Goal: Information Seeking & Learning: Learn about a topic

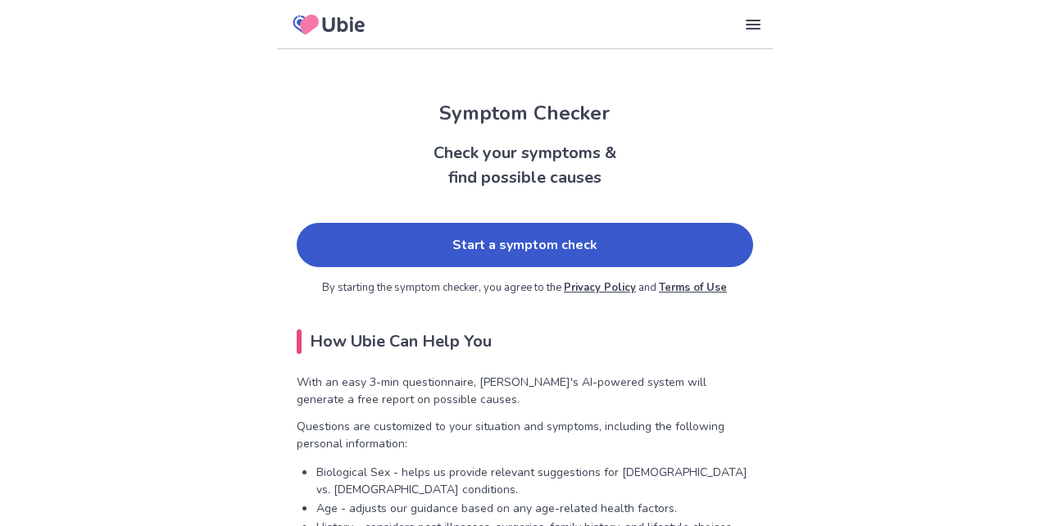
click at [393, 257] on link "Start a symptom check" at bounding box center [525, 245] width 456 height 44
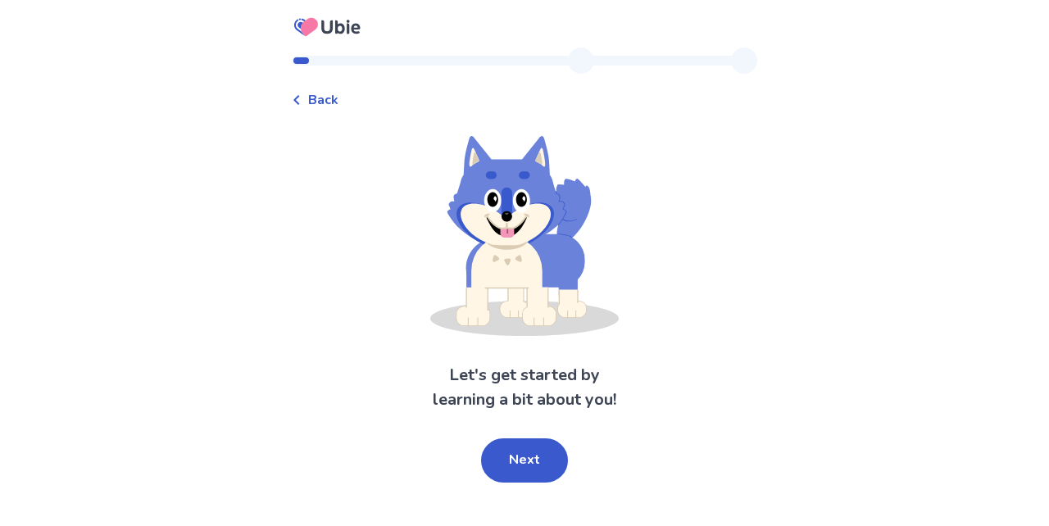
click at [515, 484] on div "Back Let's get started by learning a bit about you! Next" at bounding box center [524, 263] width 1049 height 526
click at [520, 455] on button "Next" at bounding box center [524, 460] width 87 height 44
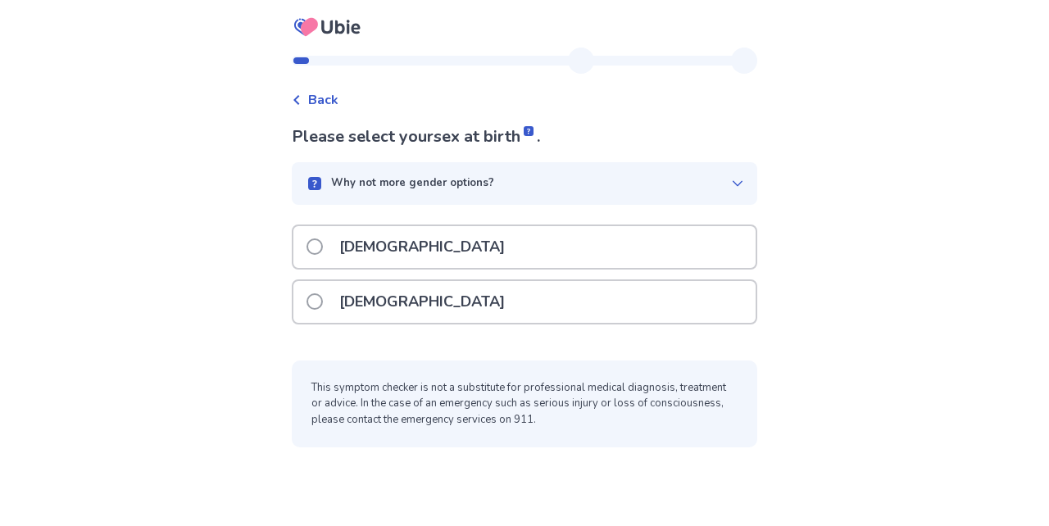
click at [391, 301] on p "[DEMOGRAPHIC_DATA]" at bounding box center [421, 302] width 185 height 42
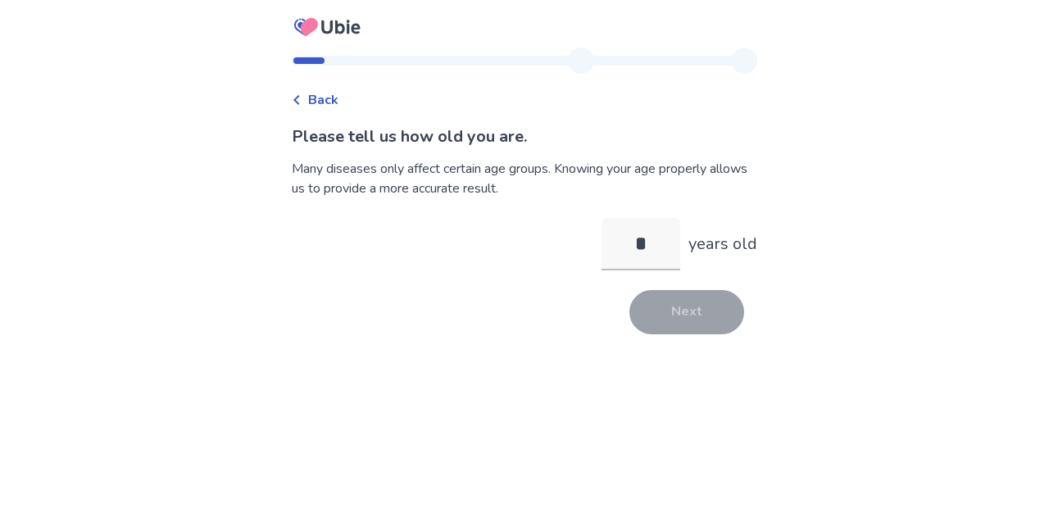
type input "**"
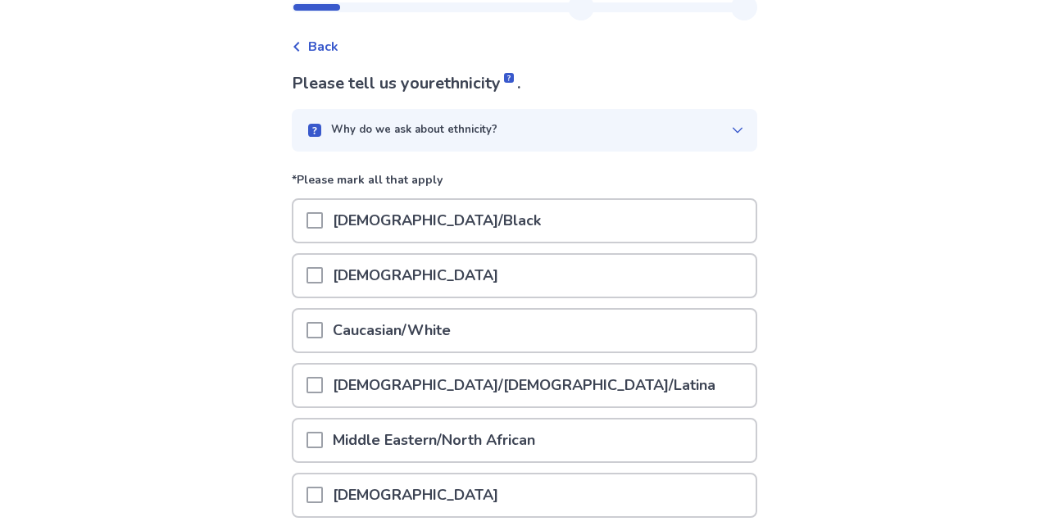
scroll to position [71, 0]
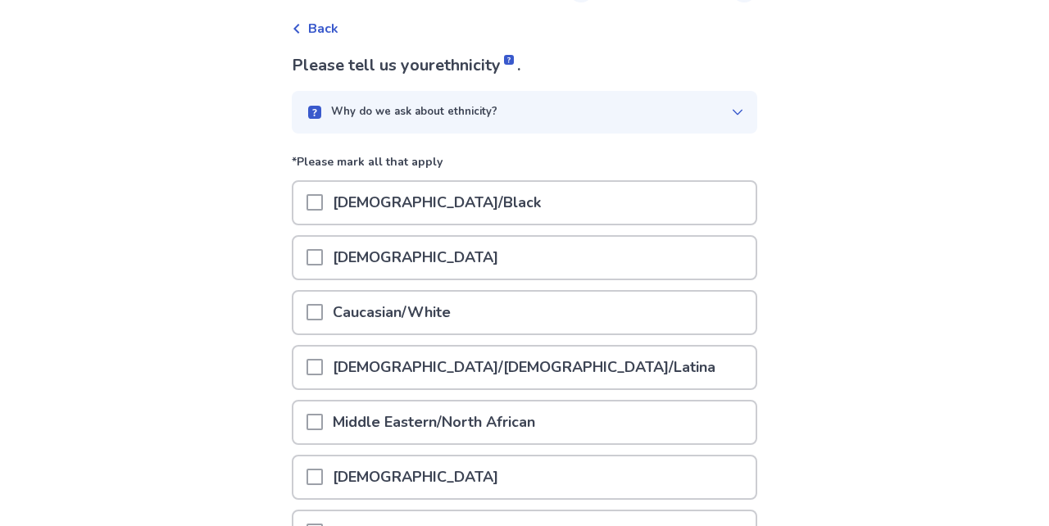
click at [490, 312] on div "Caucasian/White" at bounding box center [524, 313] width 462 height 42
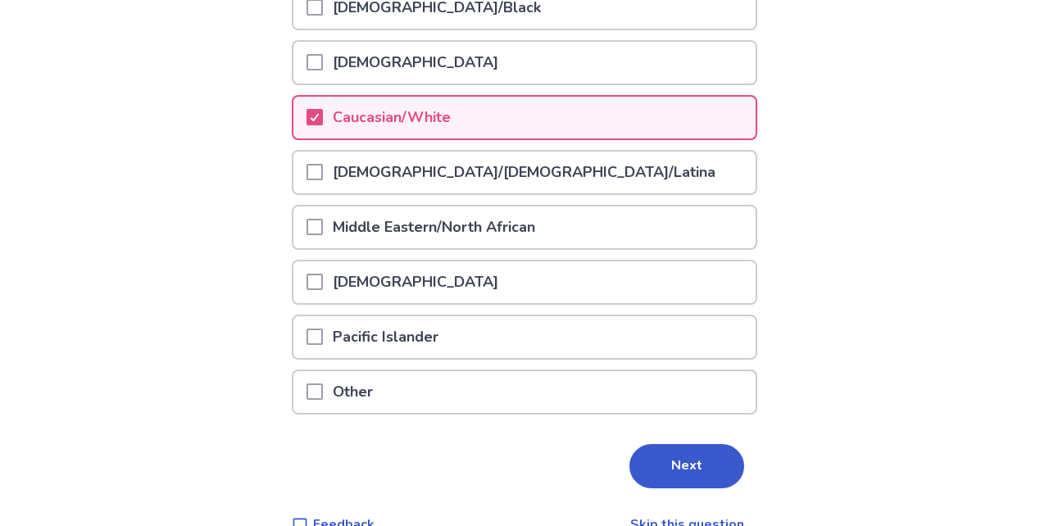
scroll to position [295, 0]
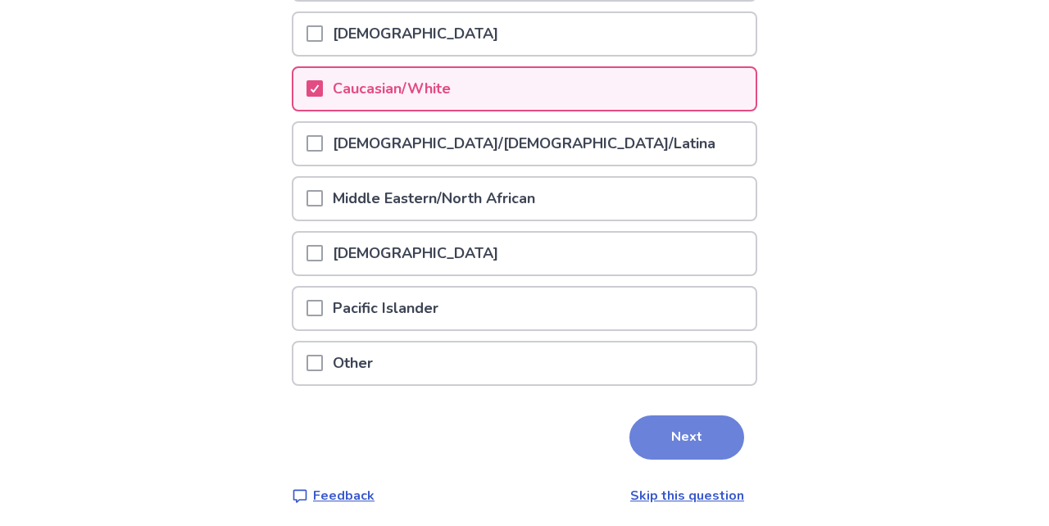
click at [651, 426] on button "Next" at bounding box center [686, 437] width 115 height 44
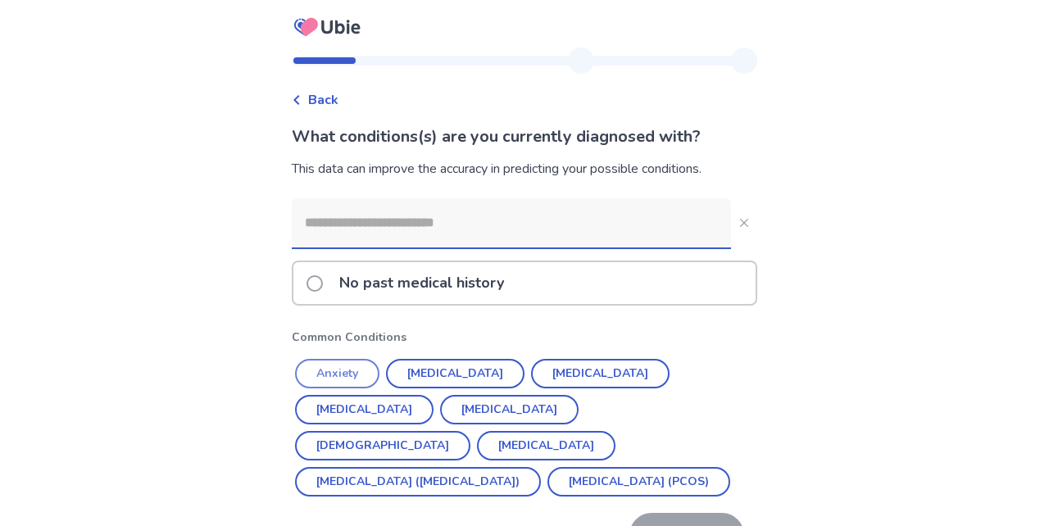
click at [374, 375] on button "Anxiety" at bounding box center [337, 373] width 84 height 29
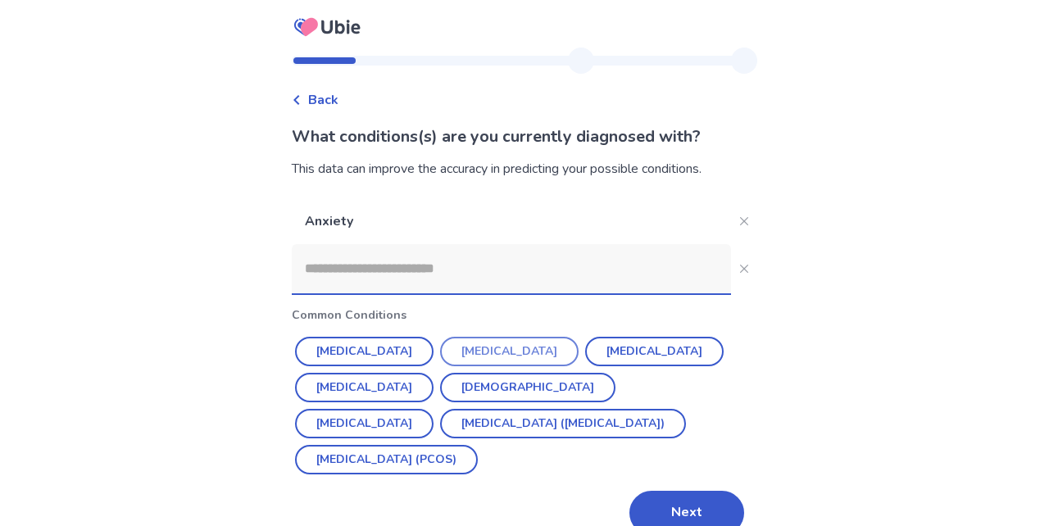
click at [461, 348] on button "[MEDICAL_DATA]" at bounding box center [509, 351] width 138 height 29
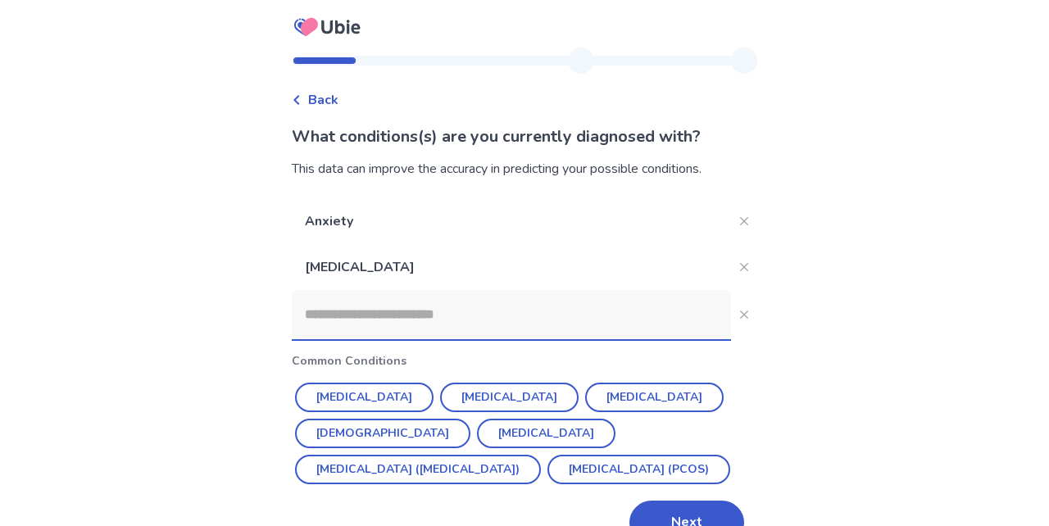
click at [436, 320] on input at bounding box center [511, 314] width 439 height 49
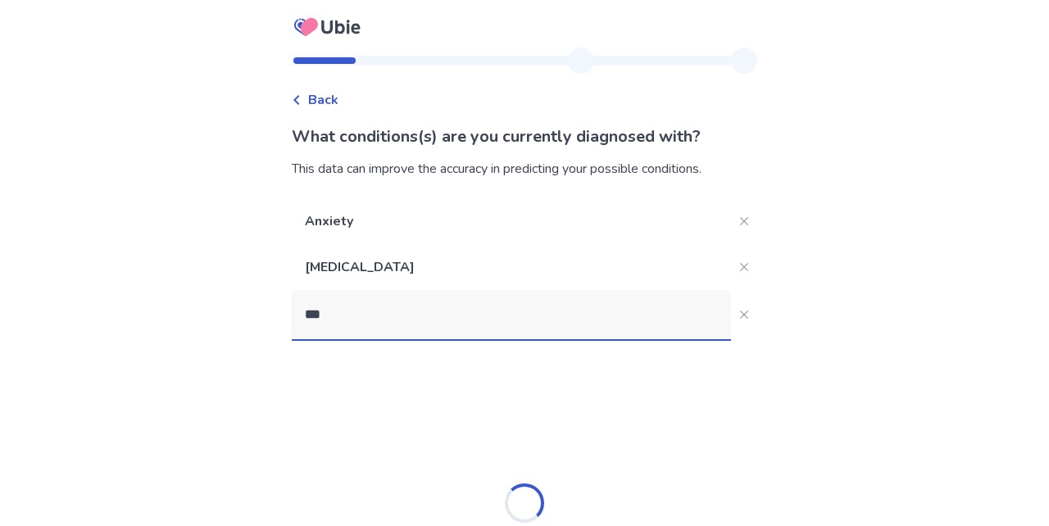
type input "****"
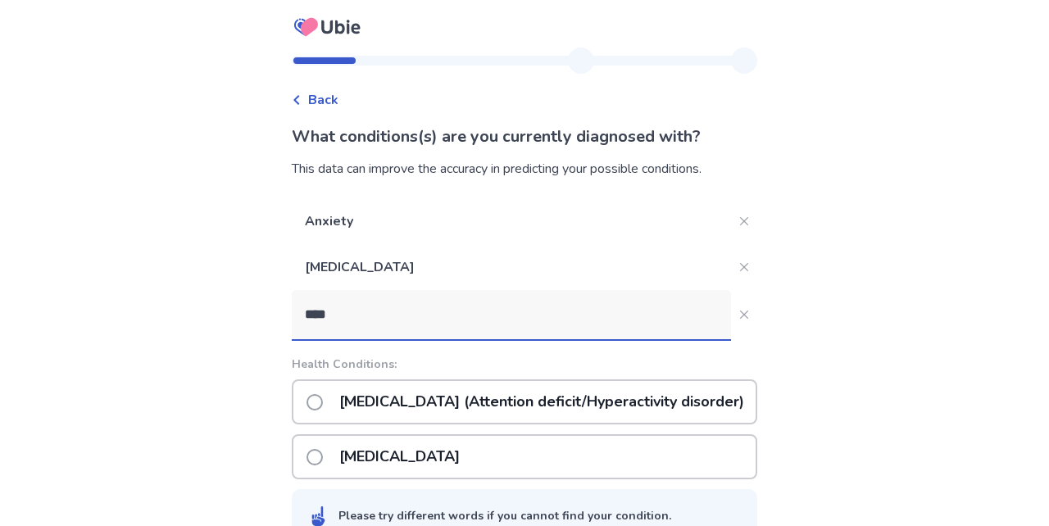
click at [442, 405] on p "[MEDICAL_DATA] (Attention deficit/Hyperactivity disorder)" at bounding box center [541, 402] width 424 height 42
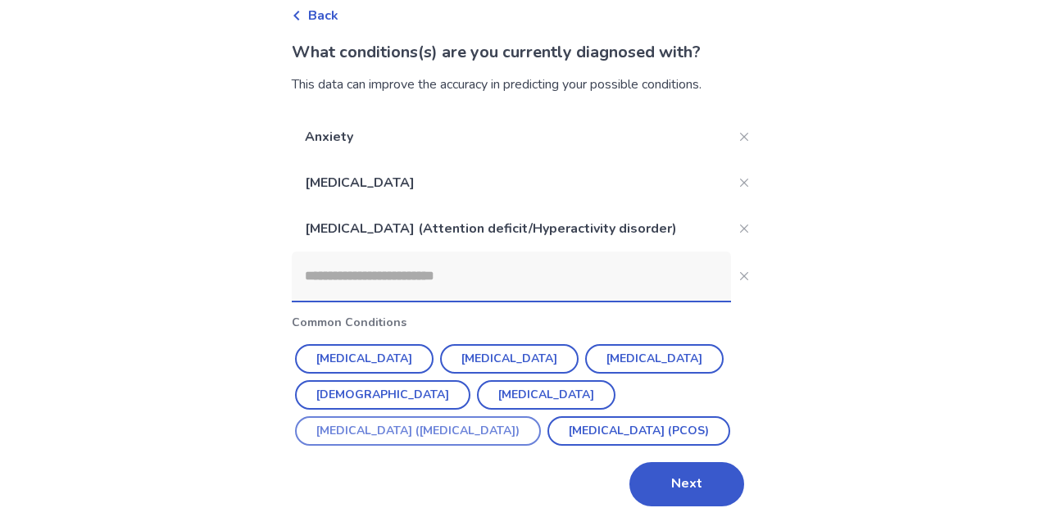
scroll to position [84, 0]
click at [650, 476] on button "Next" at bounding box center [686, 484] width 115 height 44
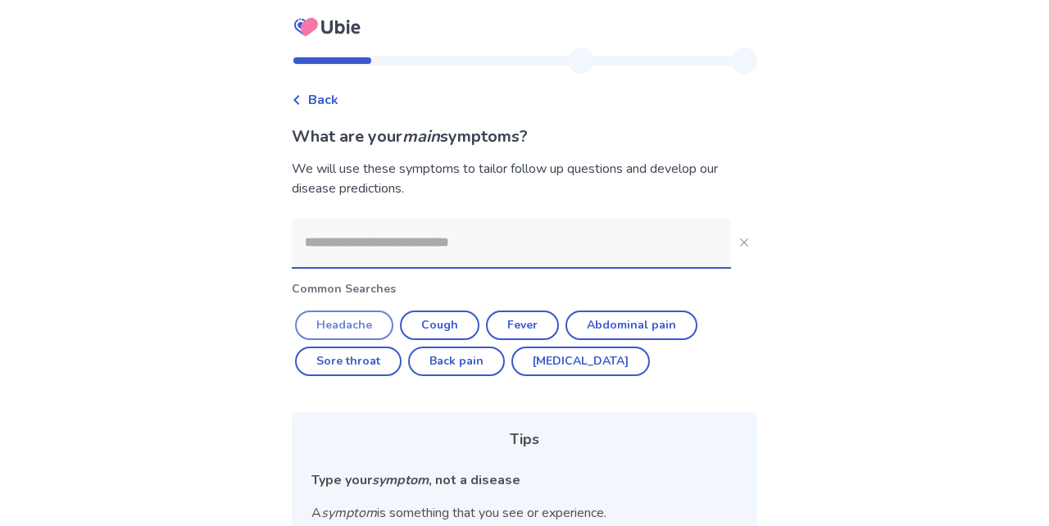
click at [375, 322] on button "Headache" at bounding box center [344, 325] width 98 height 29
type input "********"
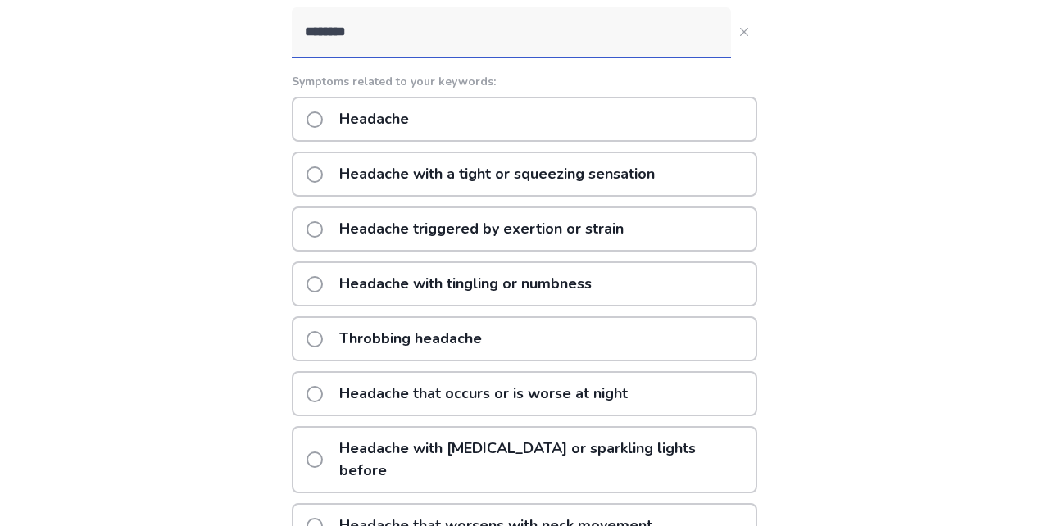
scroll to position [215, 0]
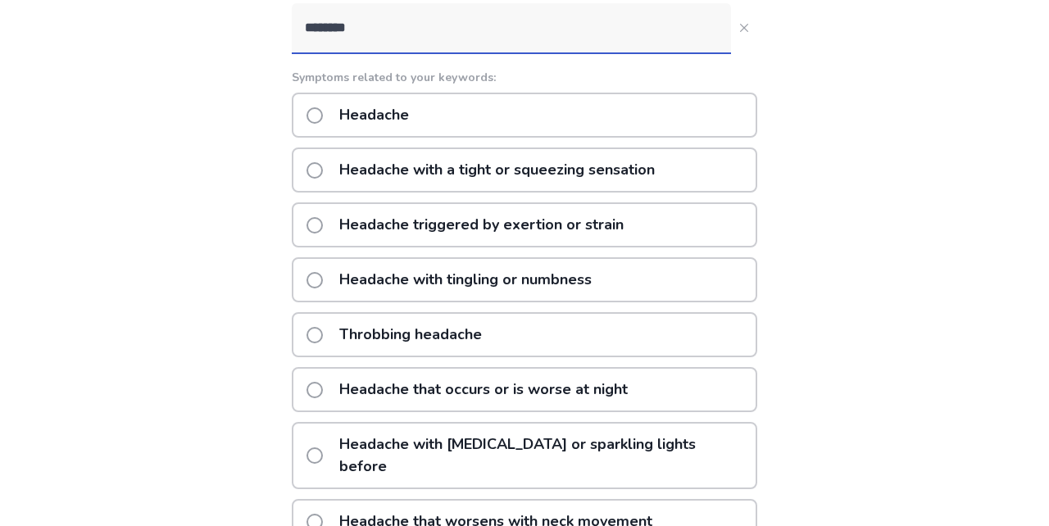
click at [465, 288] on p "Headache with tingling or numbness" at bounding box center [465, 280] width 272 height 42
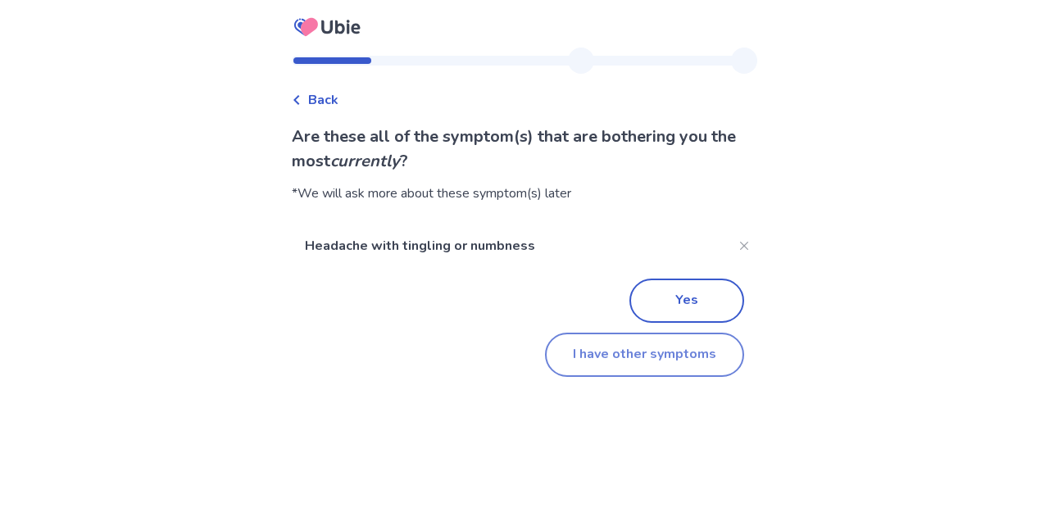
click at [630, 347] on button "I have other symptoms" at bounding box center [644, 355] width 199 height 44
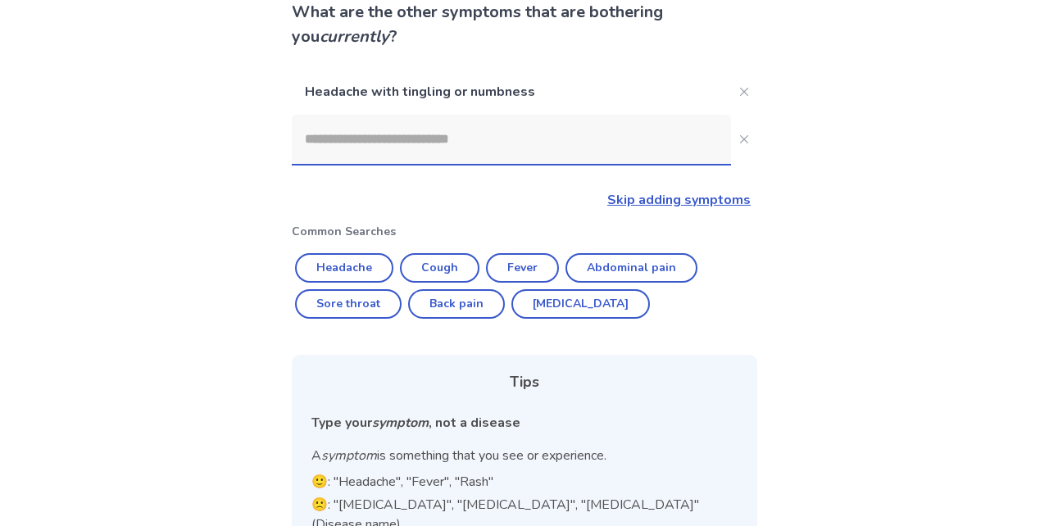
scroll to position [105, 0]
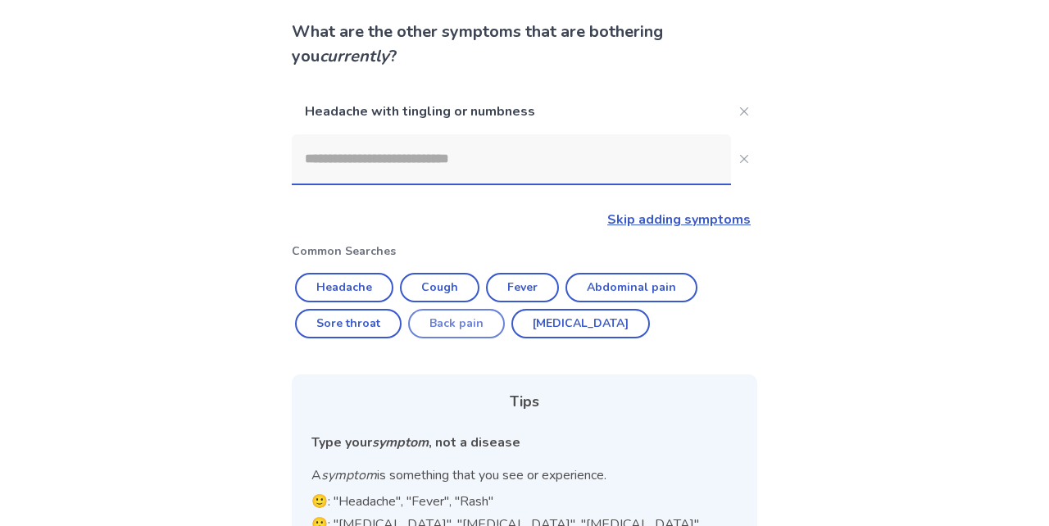
click at [462, 324] on button "Back pain" at bounding box center [456, 323] width 97 height 29
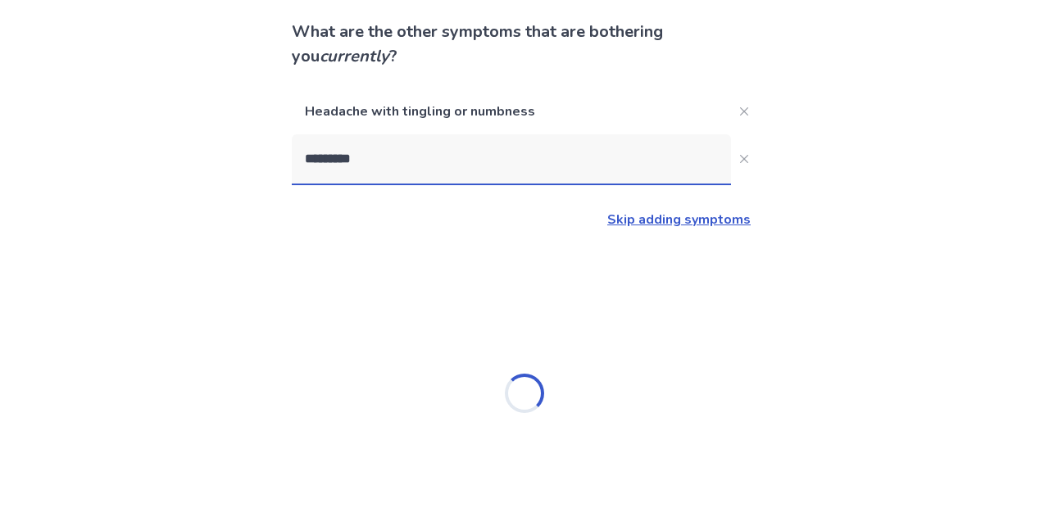
type input "*********"
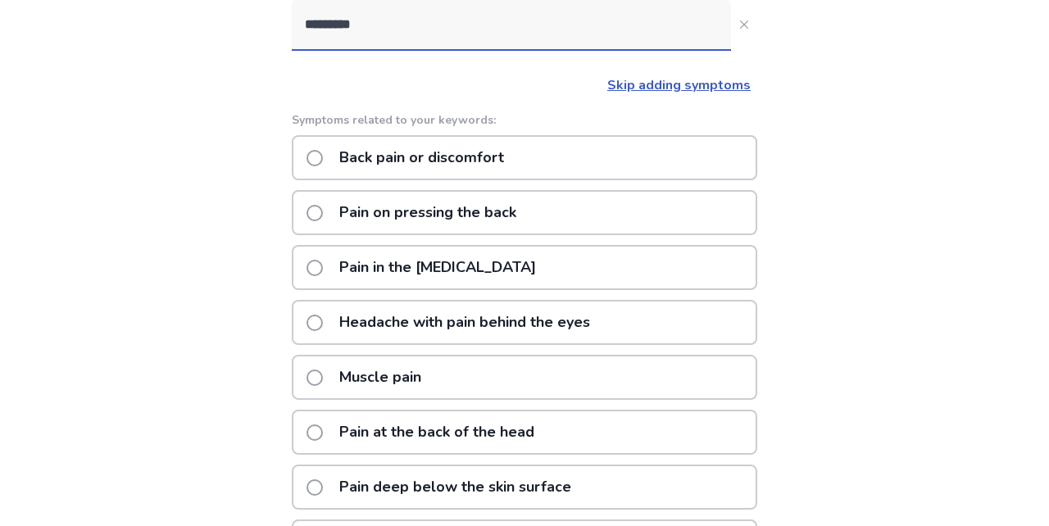
scroll to position [242, 0]
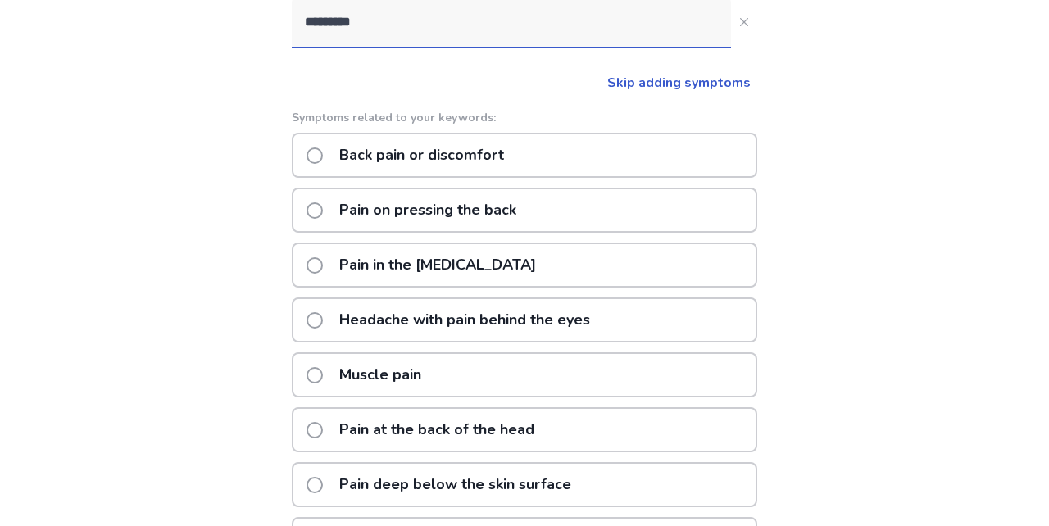
click at [483, 328] on p "Headache with pain behind the eyes" at bounding box center [464, 320] width 270 height 42
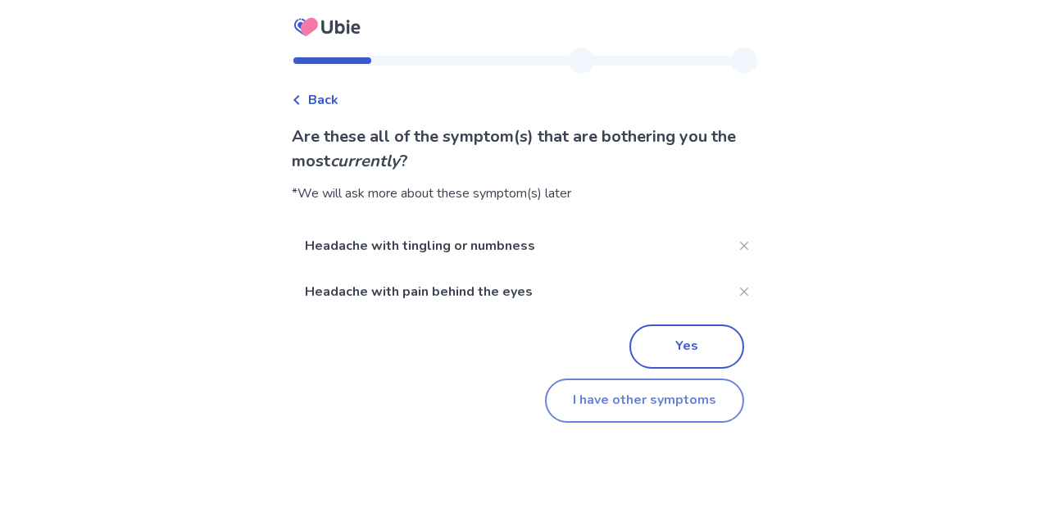
click at [606, 405] on button "I have other symptoms" at bounding box center [644, 401] width 199 height 44
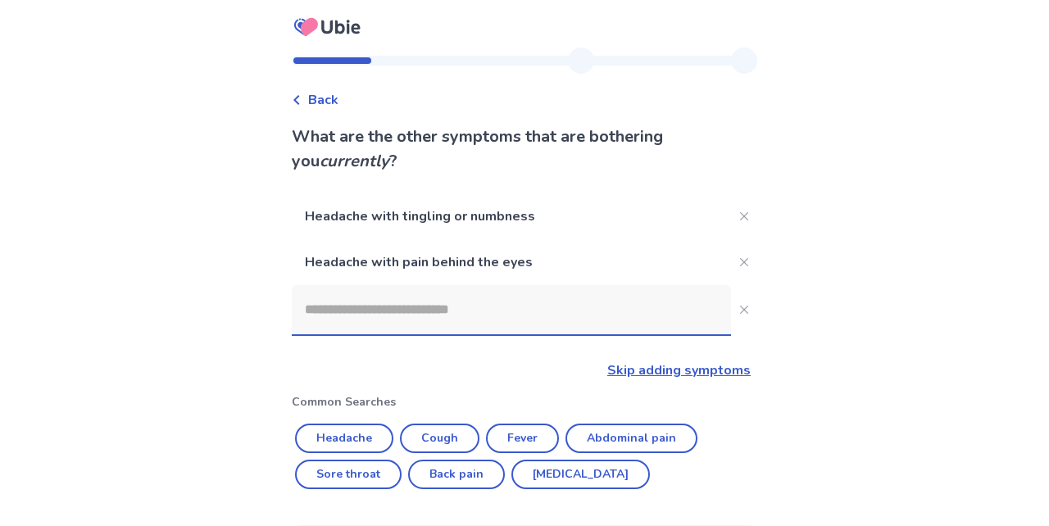
scroll to position [242, 0]
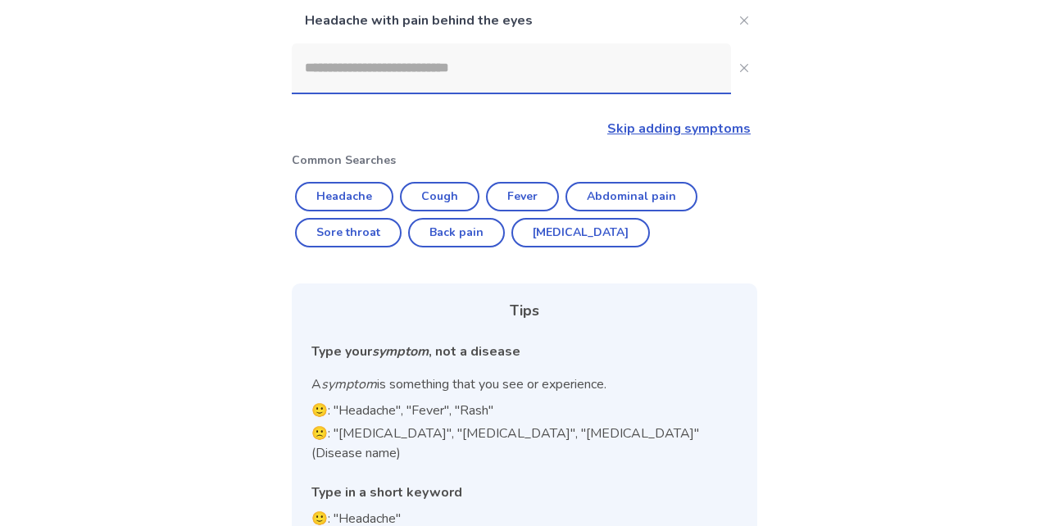
click at [411, 56] on input at bounding box center [511, 67] width 439 height 49
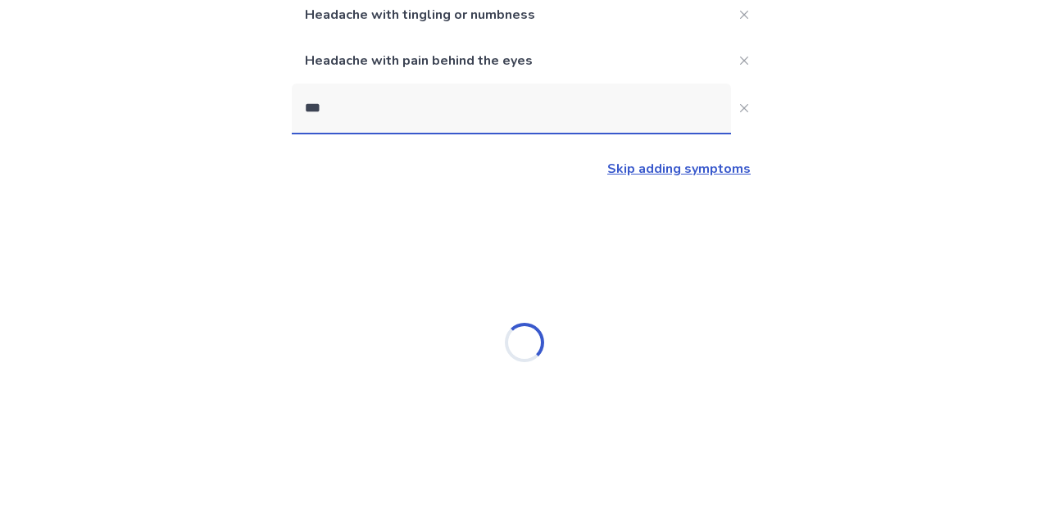
scroll to position [0, 0]
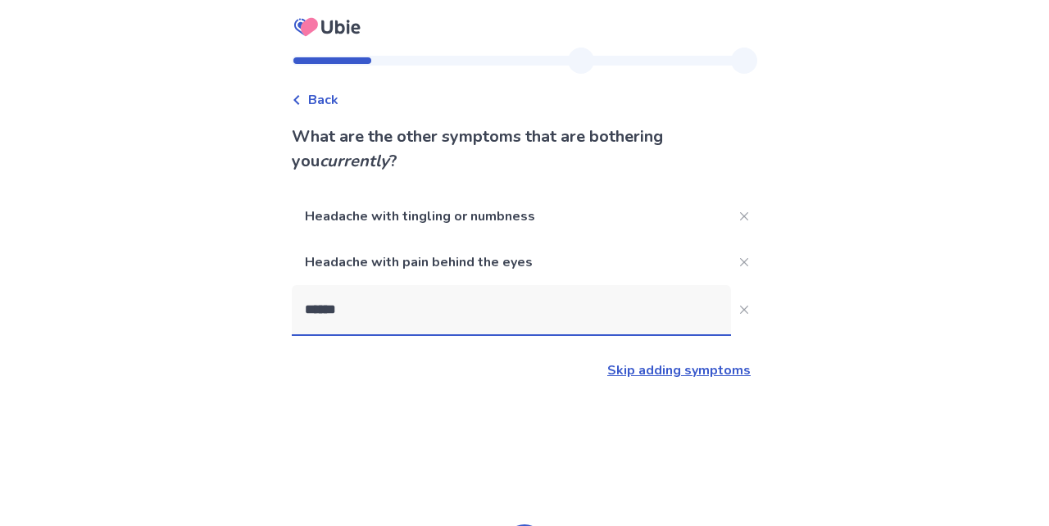
type input "*******"
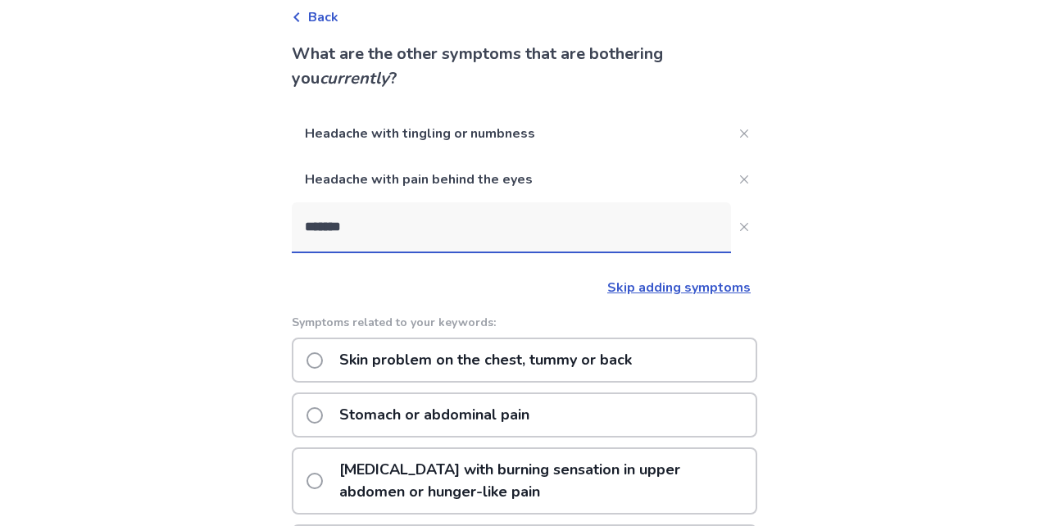
scroll to position [86, 0]
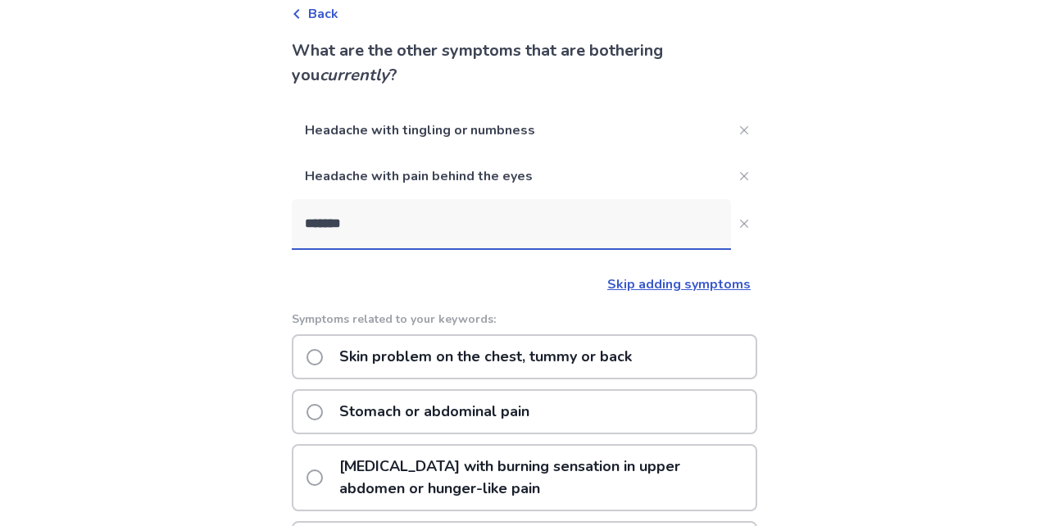
click at [426, 408] on p "Stomach or abdominal pain" at bounding box center [434, 412] width 210 height 42
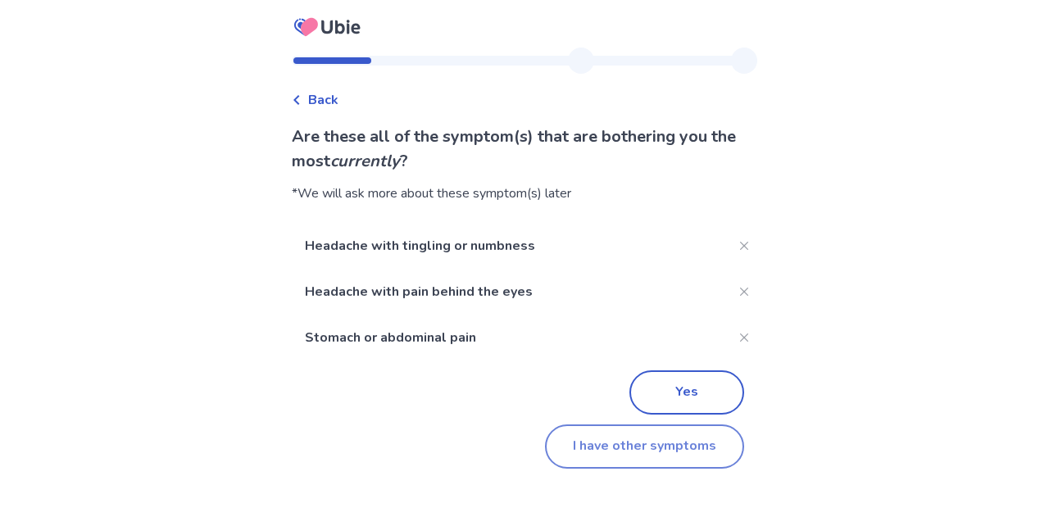
click at [618, 450] on button "I have other symptoms" at bounding box center [644, 446] width 199 height 44
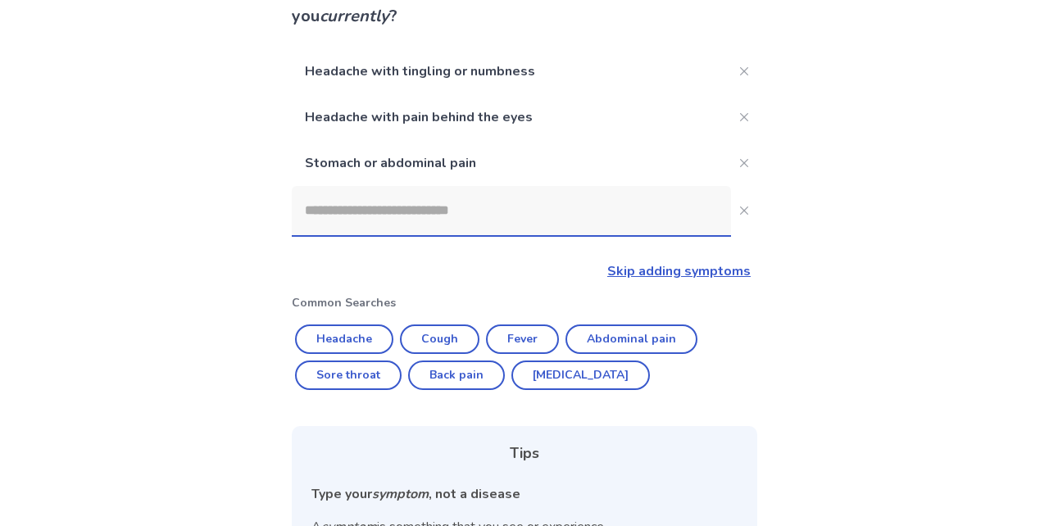
scroll to position [149, 0]
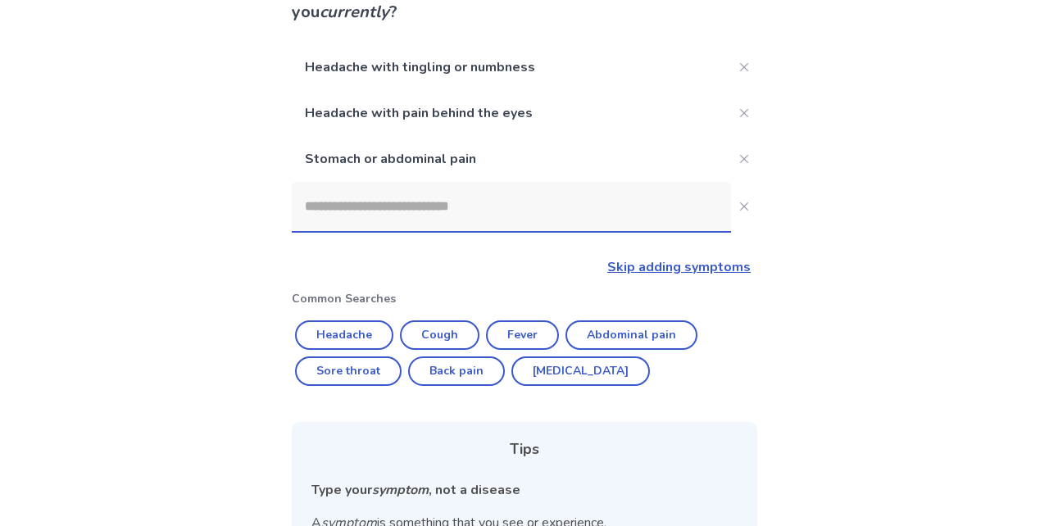
click at [395, 213] on input at bounding box center [511, 206] width 439 height 49
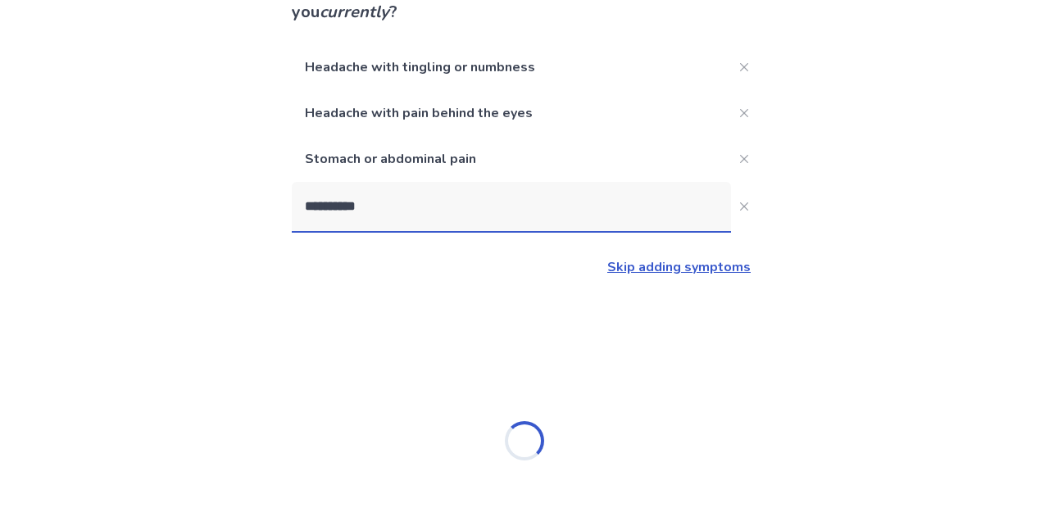
type input "**********"
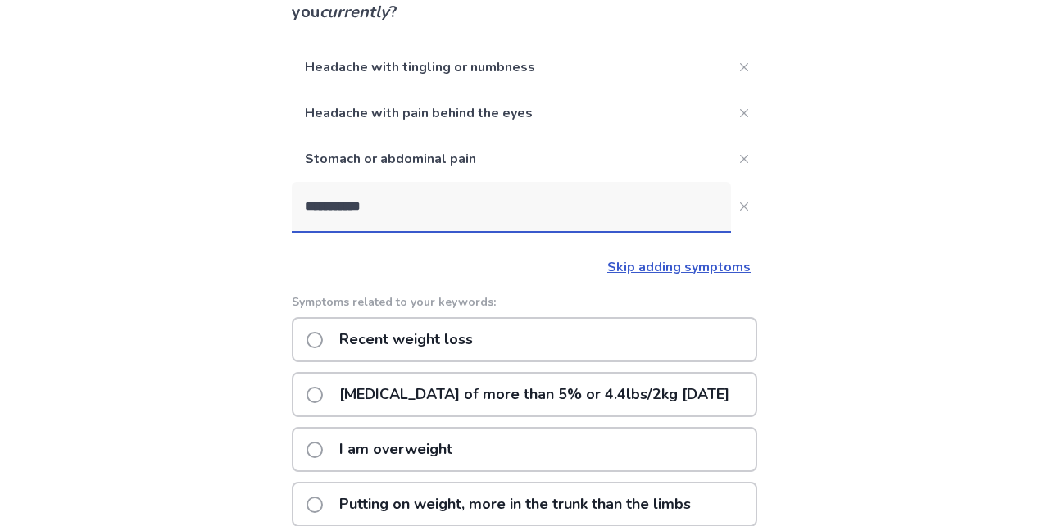
click at [369, 337] on p "Recent weight loss" at bounding box center [405, 340] width 153 height 42
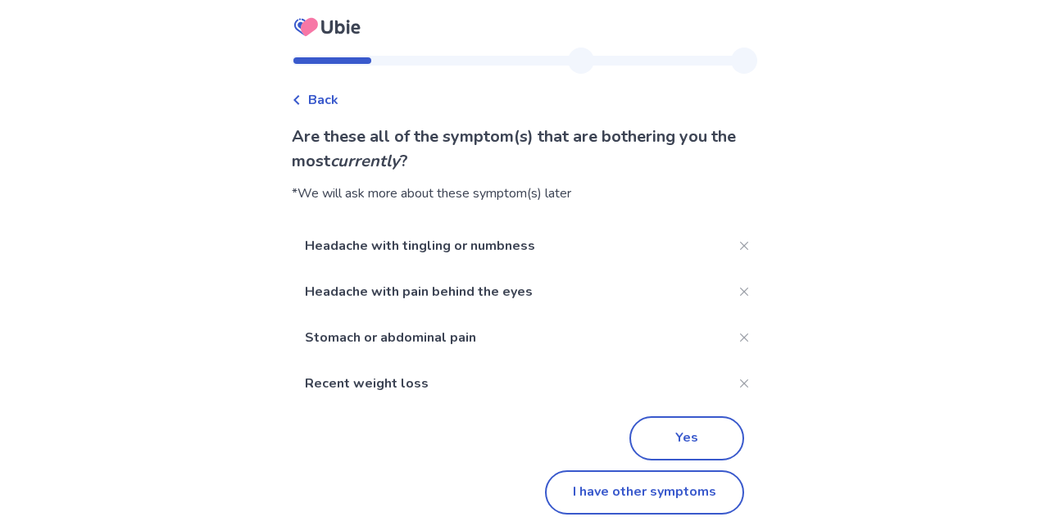
click at [643, 405] on p "Recent weight loss" at bounding box center [511, 384] width 439 height 46
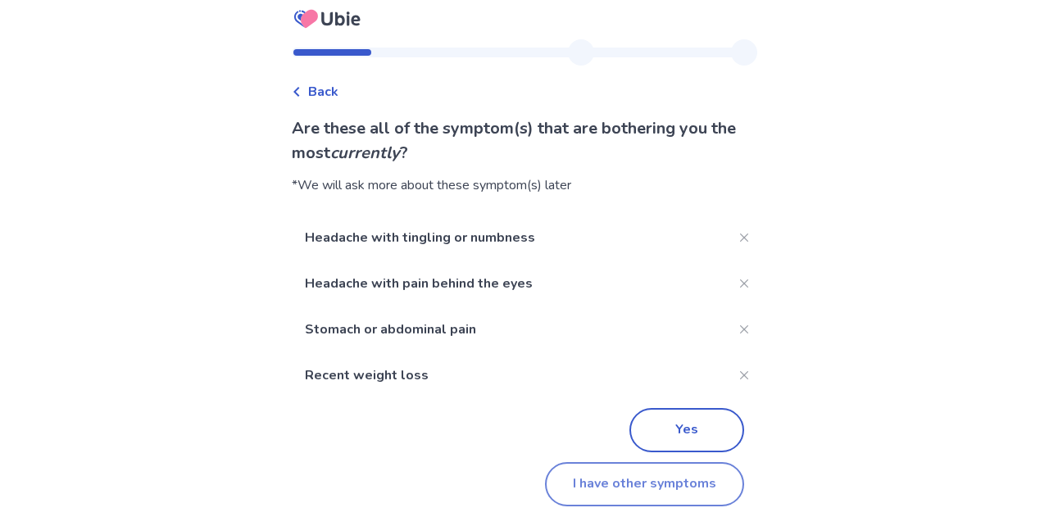
click at [599, 480] on button "I have other symptoms" at bounding box center [644, 484] width 199 height 44
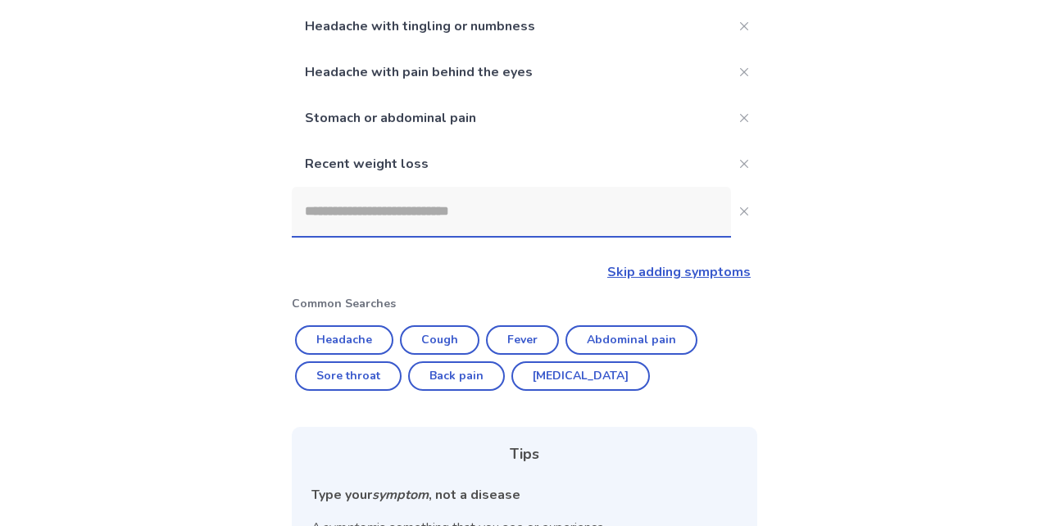
scroll to position [206, 0]
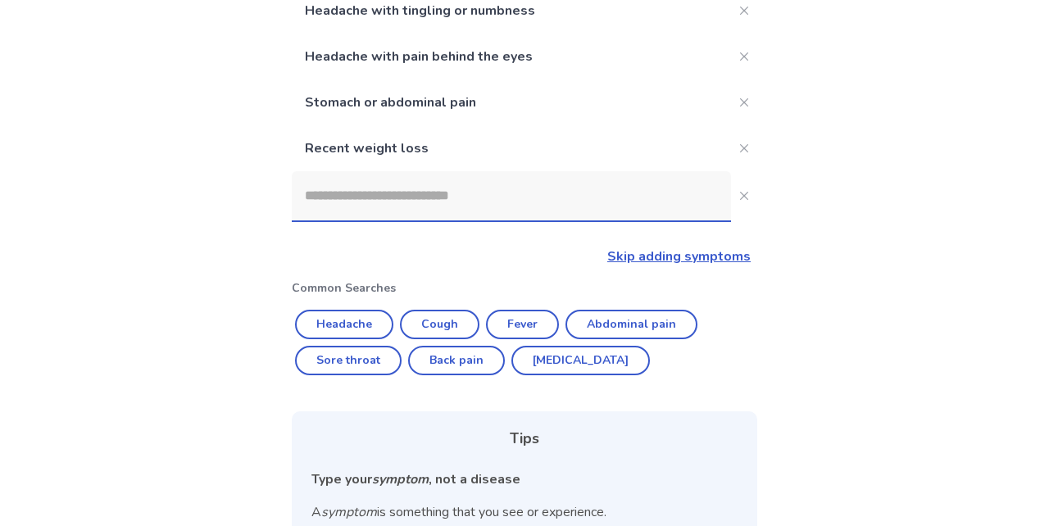
click at [373, 203] on input at bounding box center [511, 195] width 439 height 49
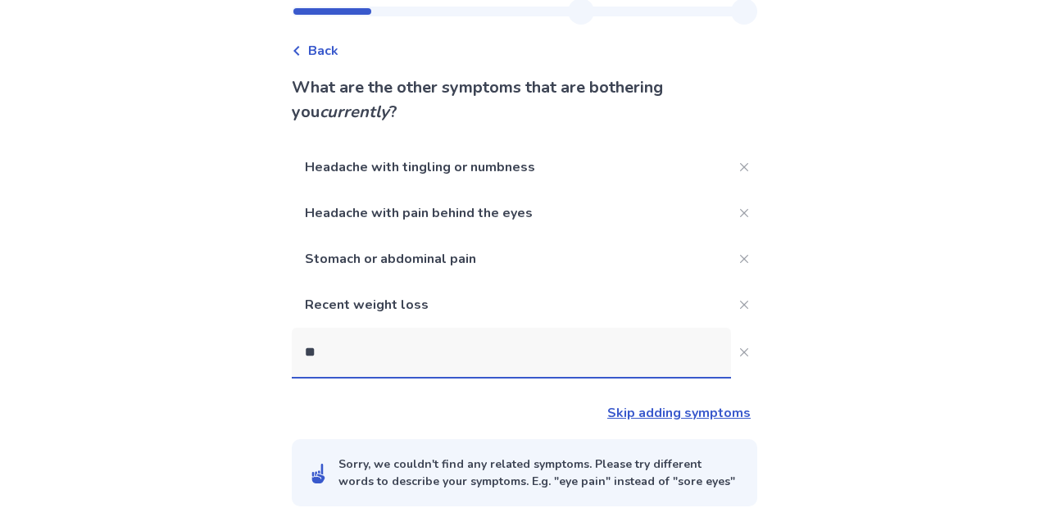
scroll to position [66, 0]
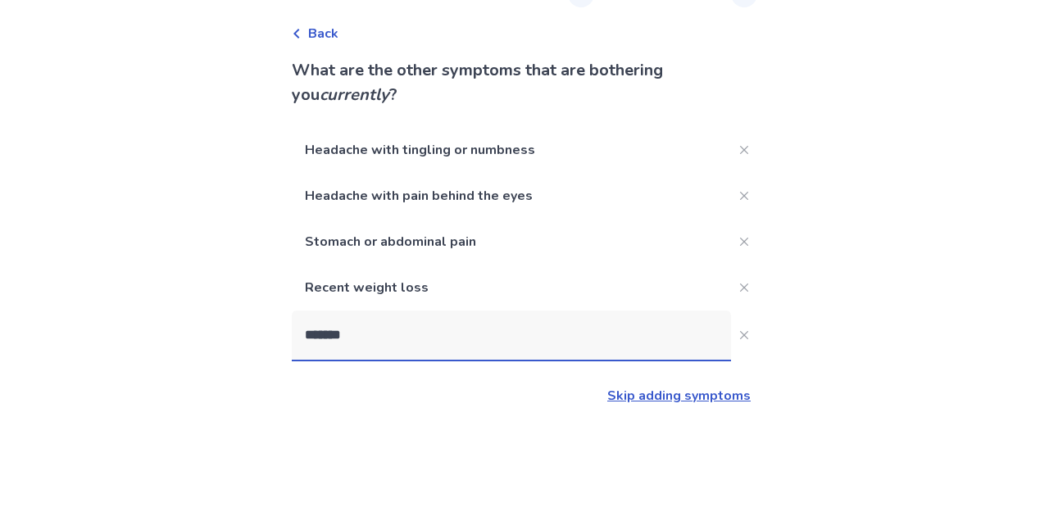
type input "********"
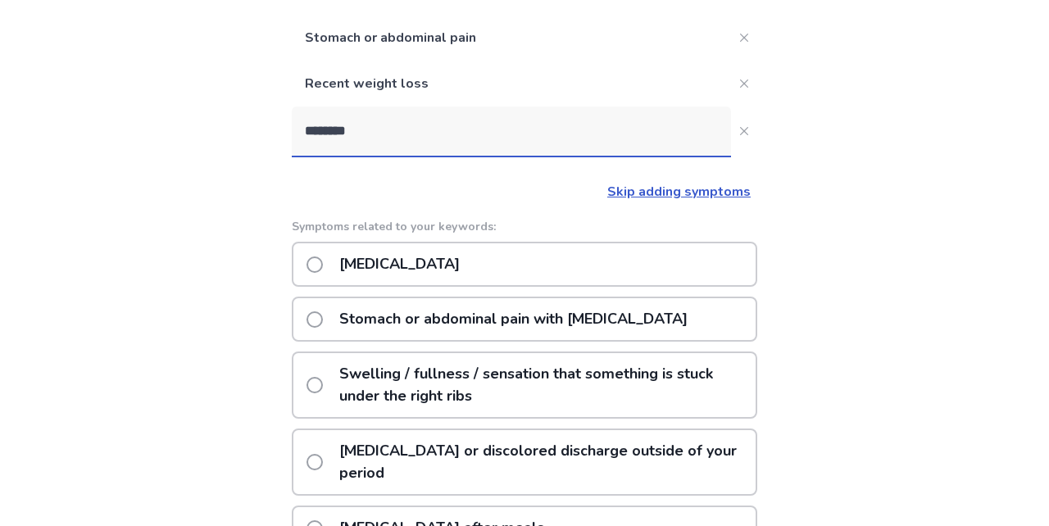
scroll to position [271, 0]
click at [560, 320] on p "Stomach or abdominal pain with [MEDICAL_DATA]" at bounding box center [513, 318] width 368 height 42
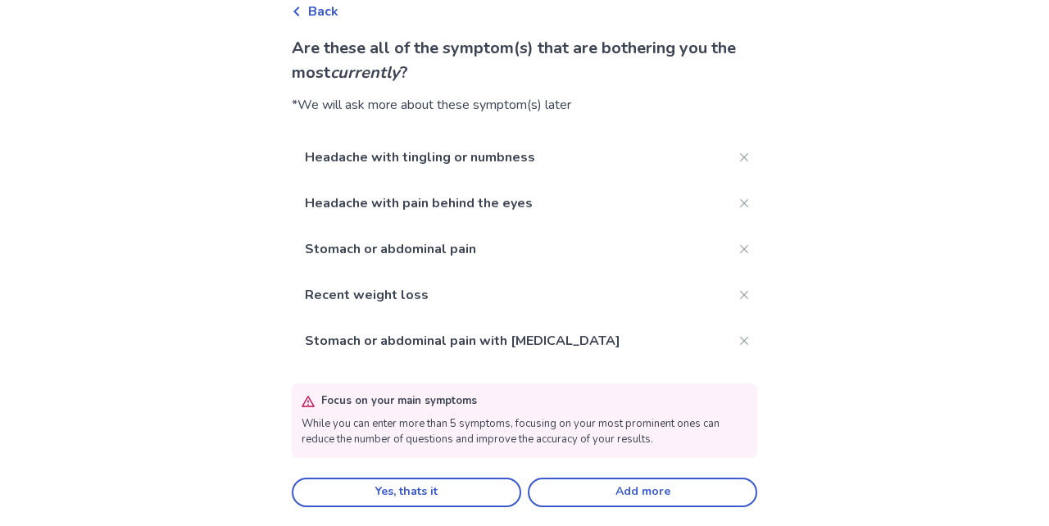
scroll to position [88, 0]
click at [484, 480] on button "Yes, thats it" at bounding box center [406, 493] width 229 height 29
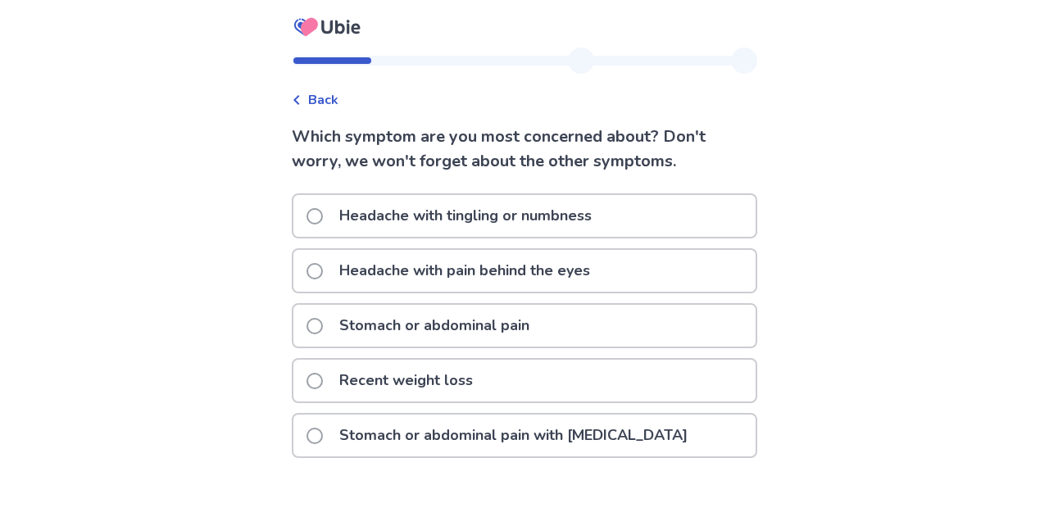
click at [456, 441] on p "Stomach or abdominal pain with [MEDICAL_DATA]" at bounding box center [513, 436] width 368 height 42
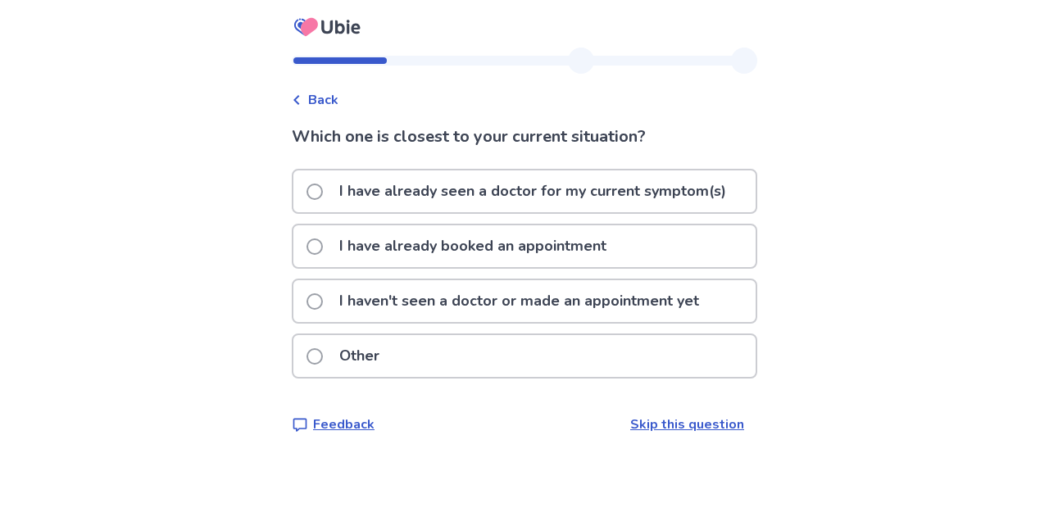
click at [511, 188] on p "I have already seen a doctor for my current symptom(s)" at bounding box center [532, 191] width 406 height 42
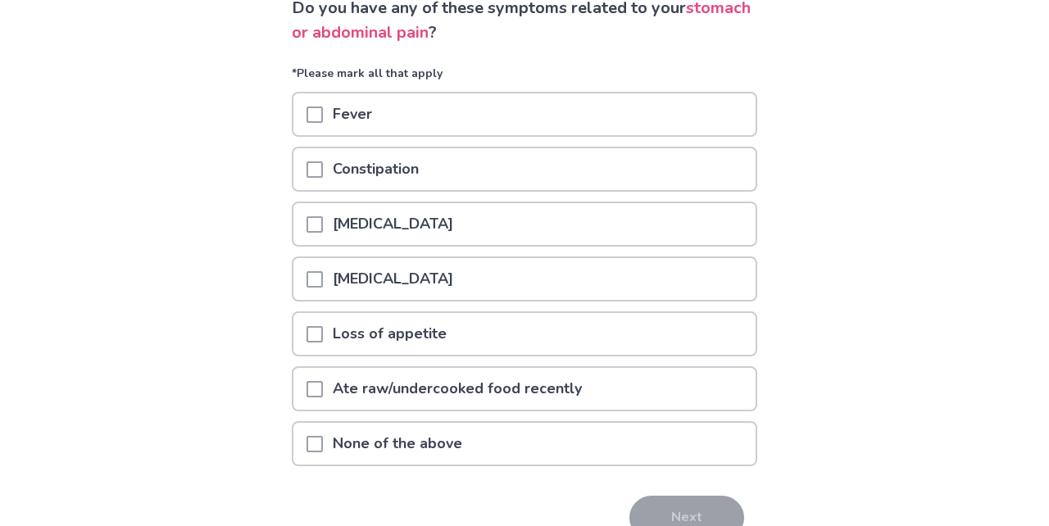
scroll to position [133, 0]
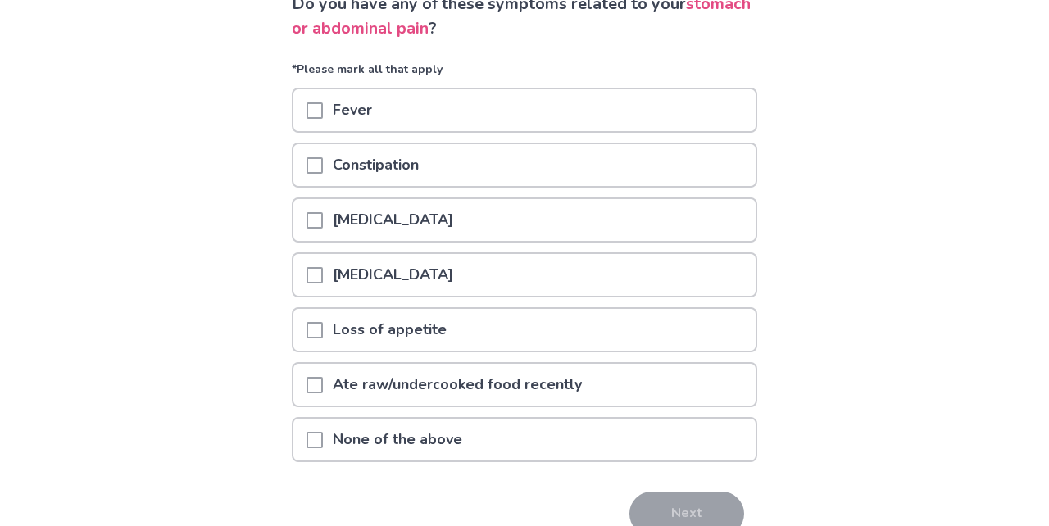
click at [414, 280] on p "[MEDICAL_DATA]" at bounding box center [393, 275] width 140 height 42
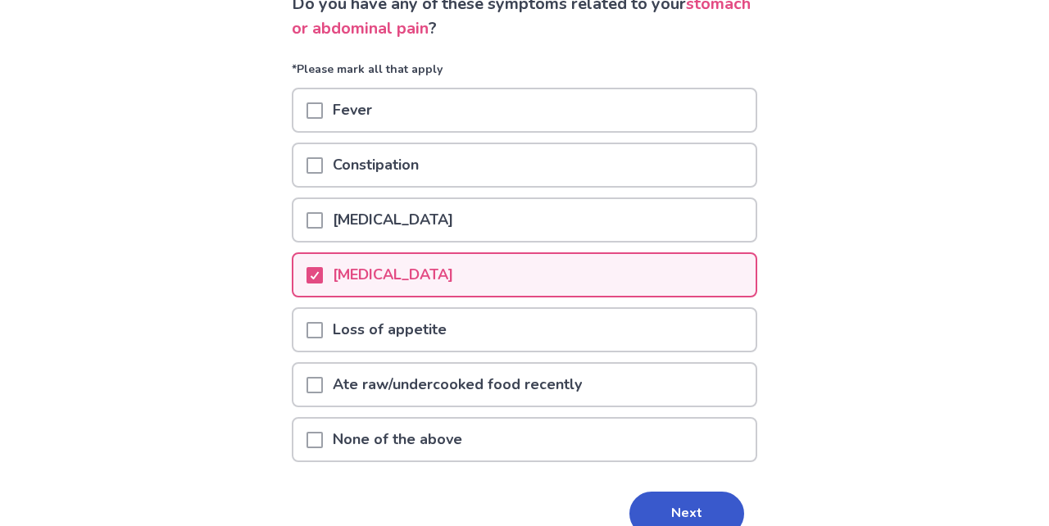
click at [404, 329] on p "Loss of appetite" at bounding box center [390, 330] width 134 height 42
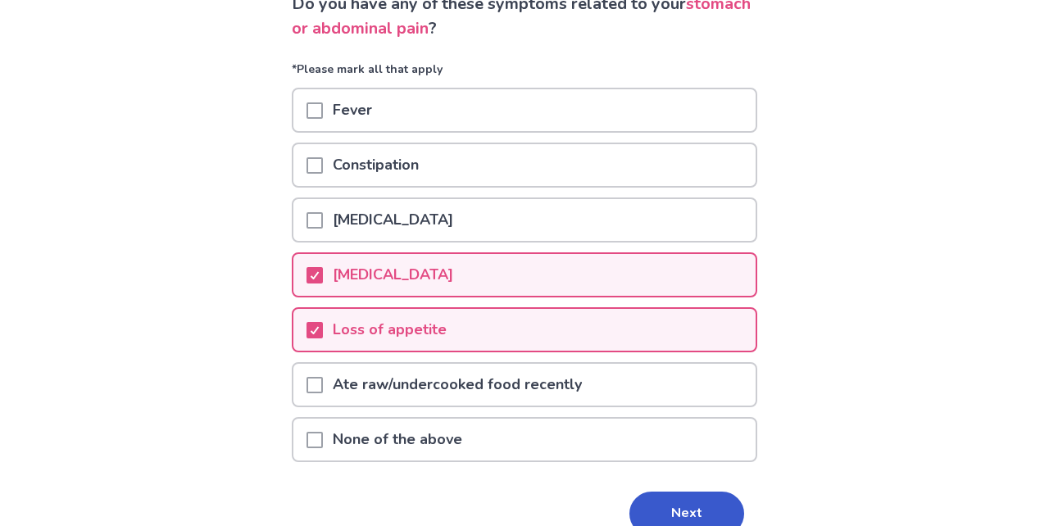
scroll to position [175, 0]
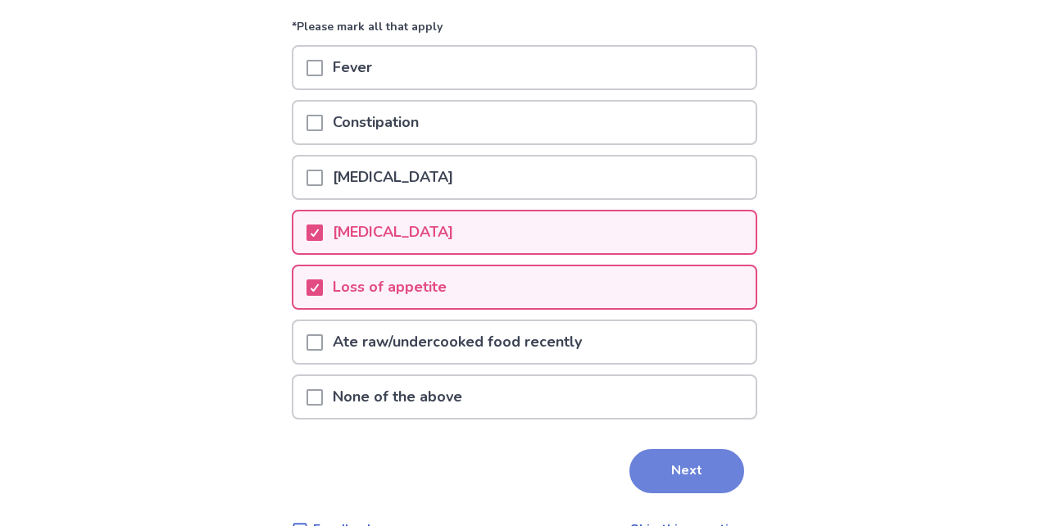
click at [714, 473] on button "Next" at bounding box center [686, 471] width 115 height 44
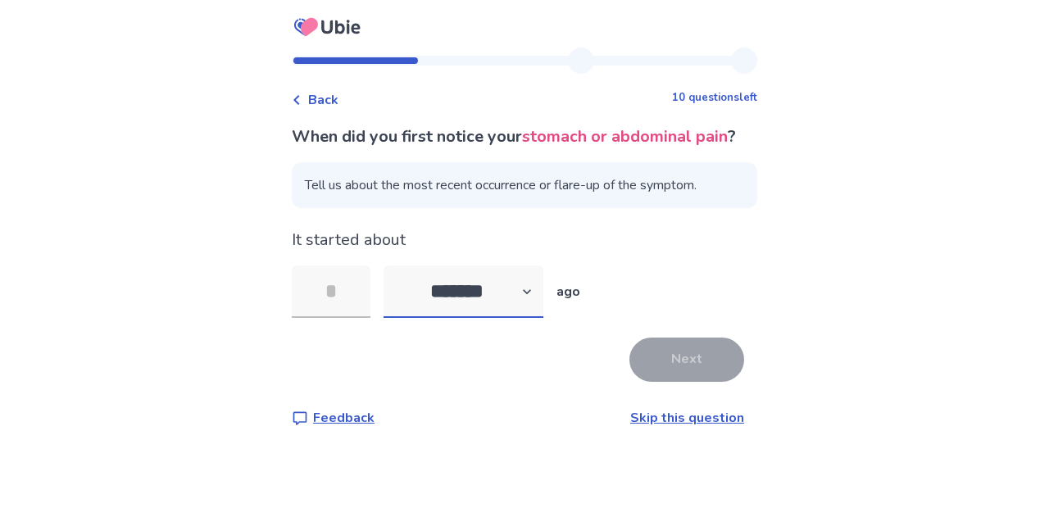
select select "*"
click at [353, 309] on input "tel" at bounding box center [331, 291] width 79 height 52
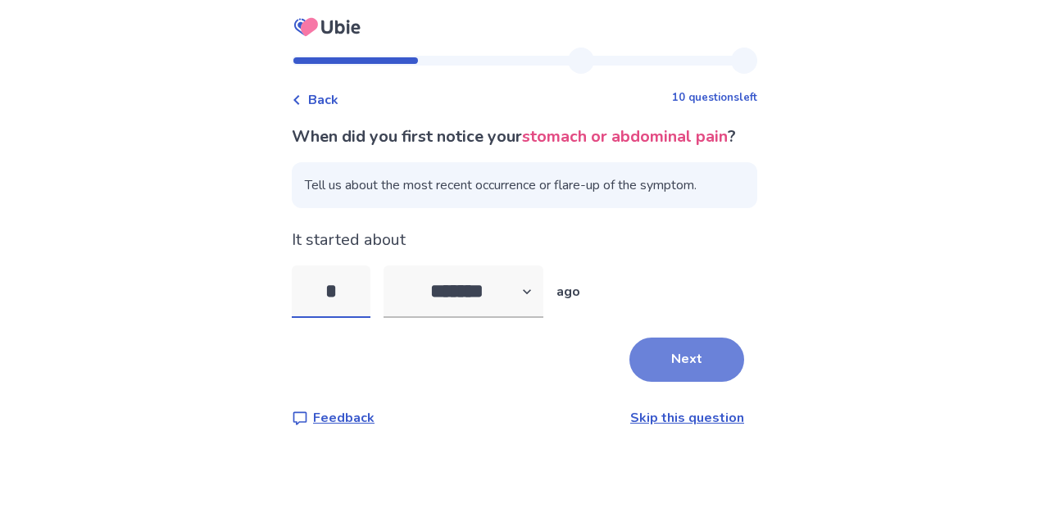
type input "*"
click at [633, 376] on button "Next" at bounding box center [686, 360] width 115 height 44
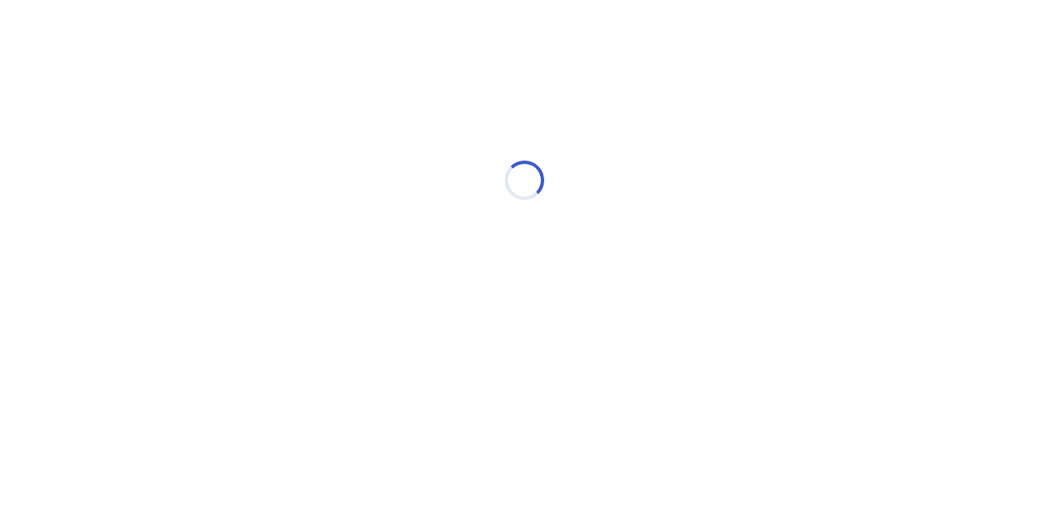
select select "*"
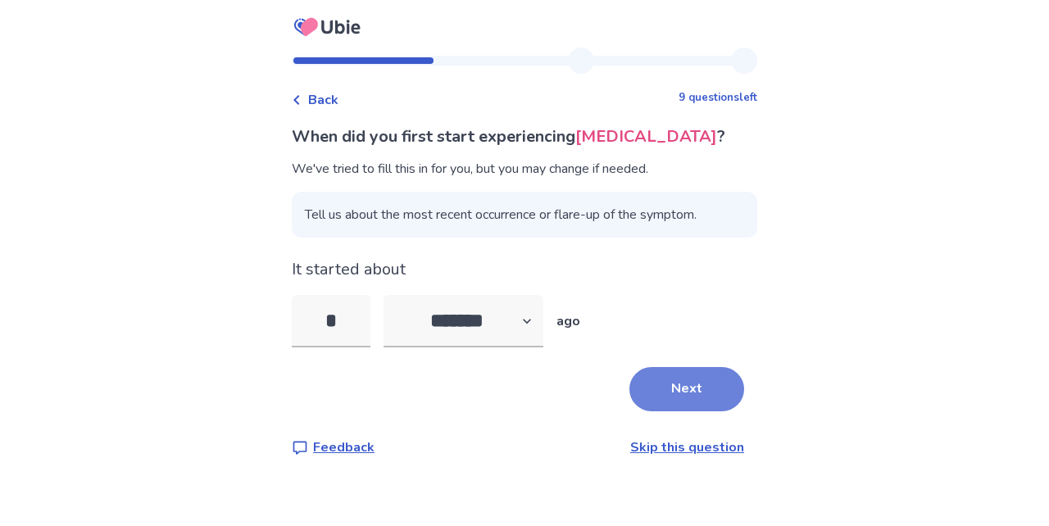
click at [674, 390] on button "Next" at bounding box center [686, 389] width 115 height 44
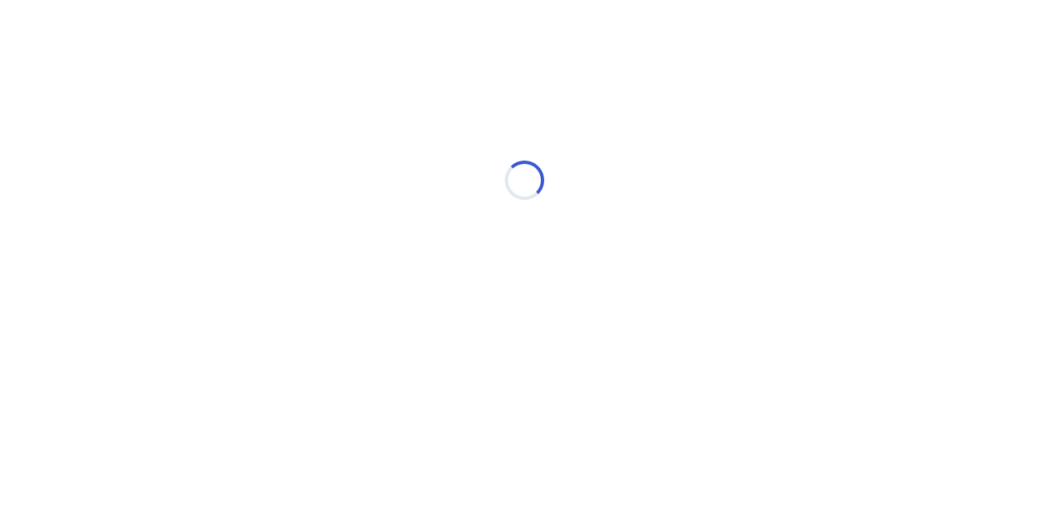
select select "*"
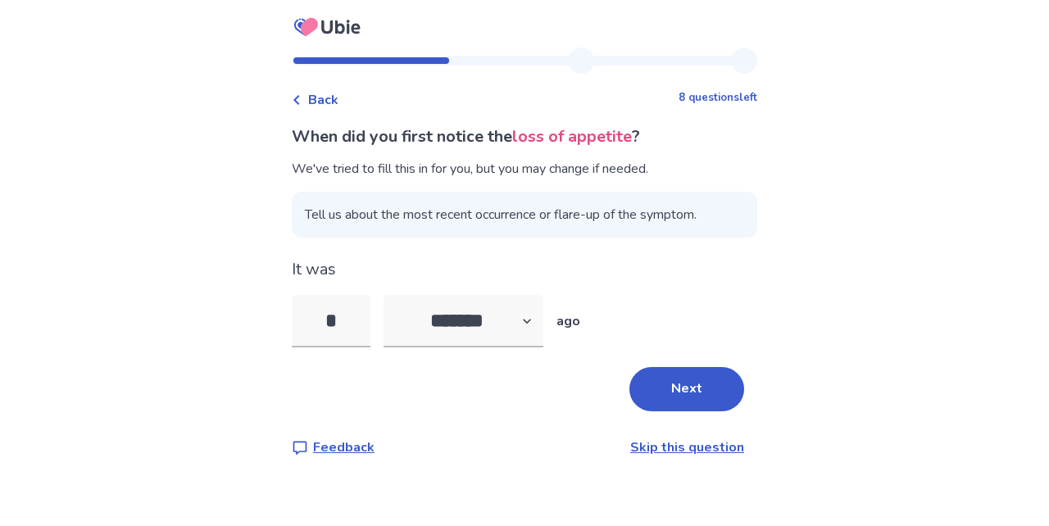
click at [674, 390] on button "Next" at bounding box center [686, 389] width 115 height 44
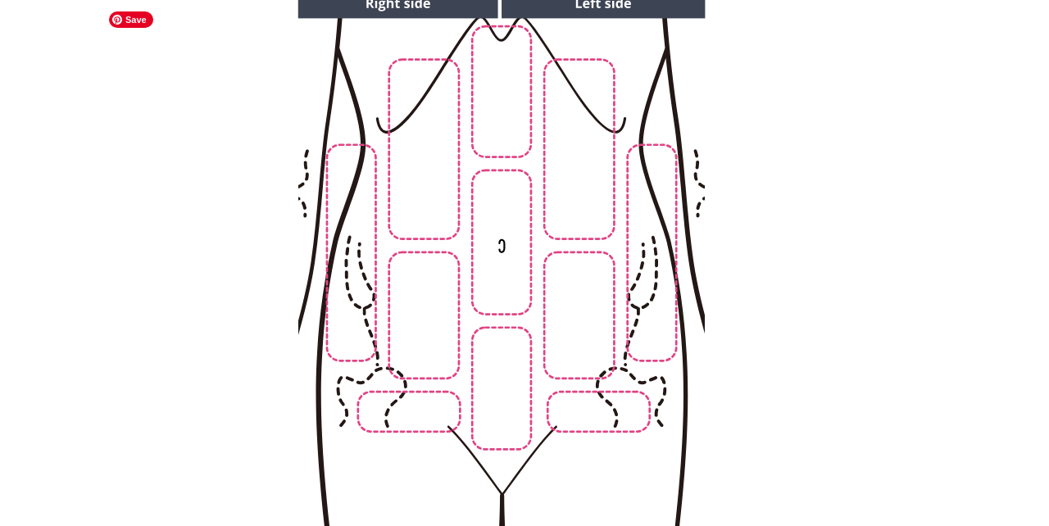
scroll to position [193, 0]
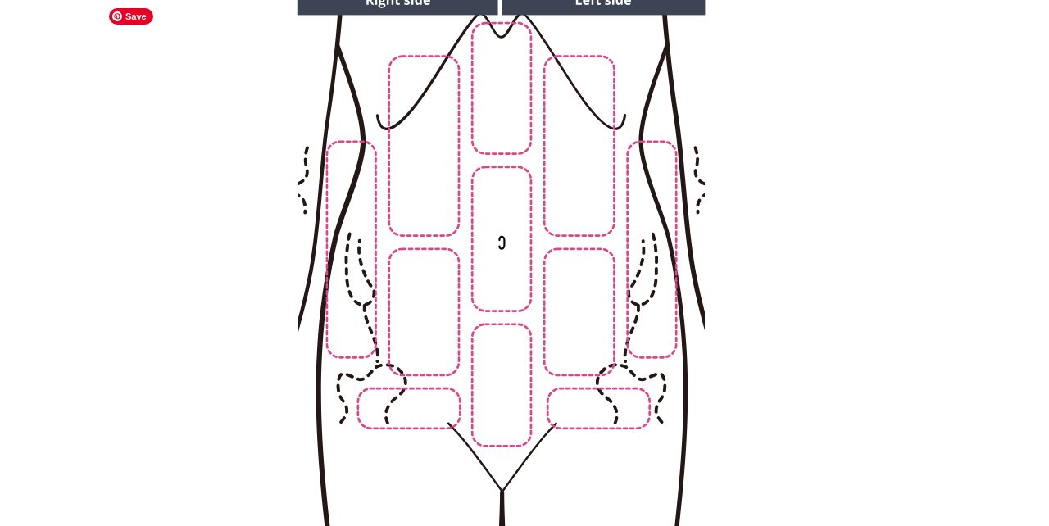
click at [450, 342] on img at bounding box center [500, 258] width 837 height 567
click at [494, 356] on img at bounding box center [500, 258] width 837 height 567
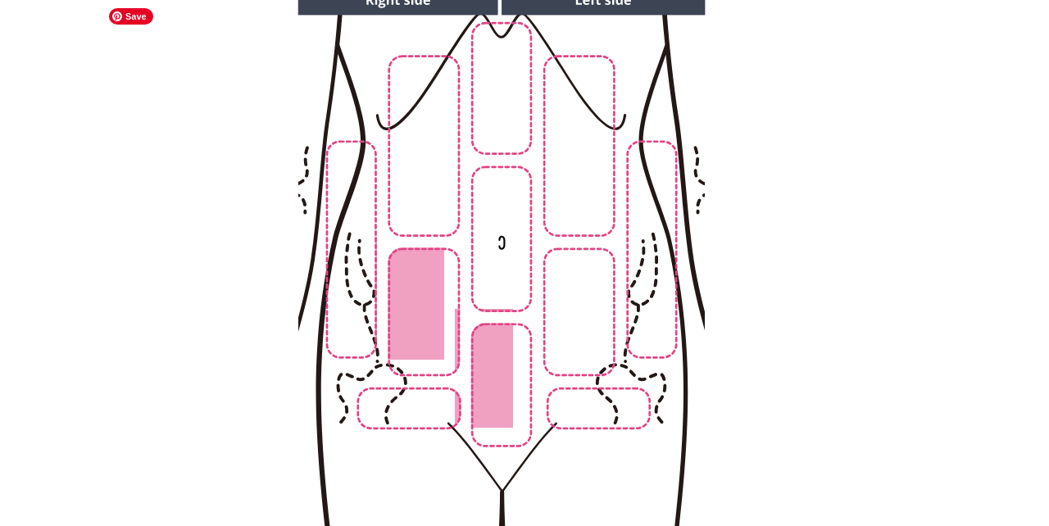
click at [595, 354] on img at bounding box center [500, 258] width 837 height 567
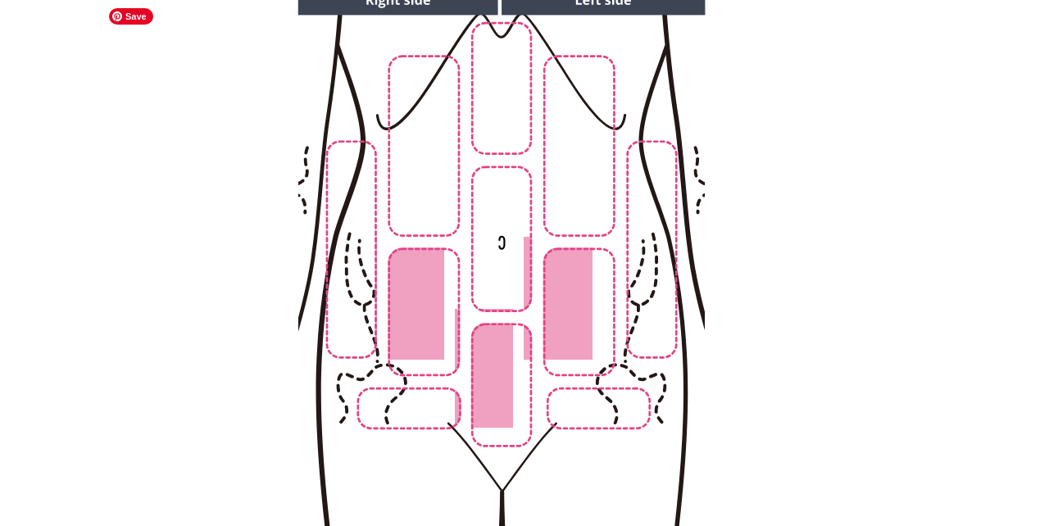
click at [523, 236] on img at bounding box center [500, 258] width 837 height 567
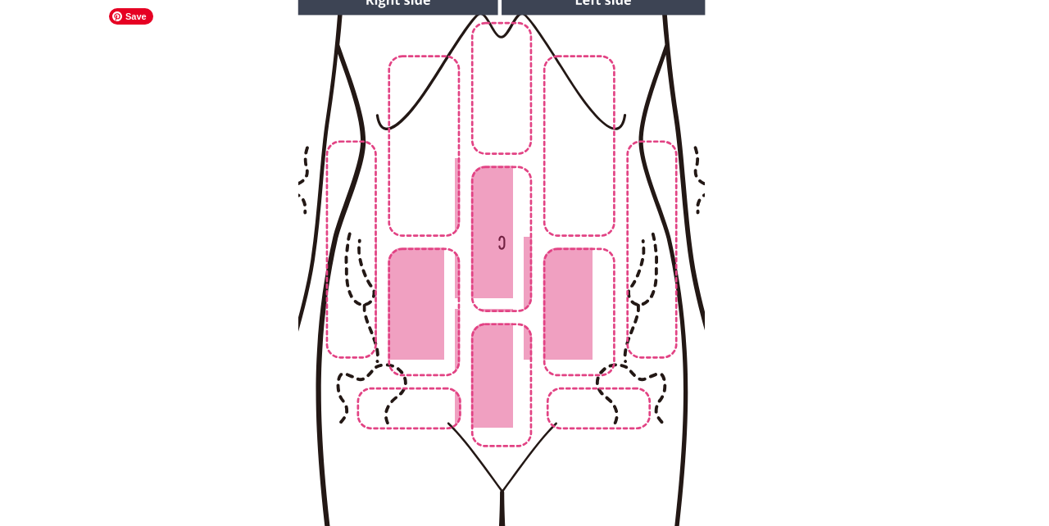
click at [422, 331] on img at bounding box center [500, 258] width 837 height 567
click at [569, 222] on img at bounding box center [500, 258] width 837 height 567
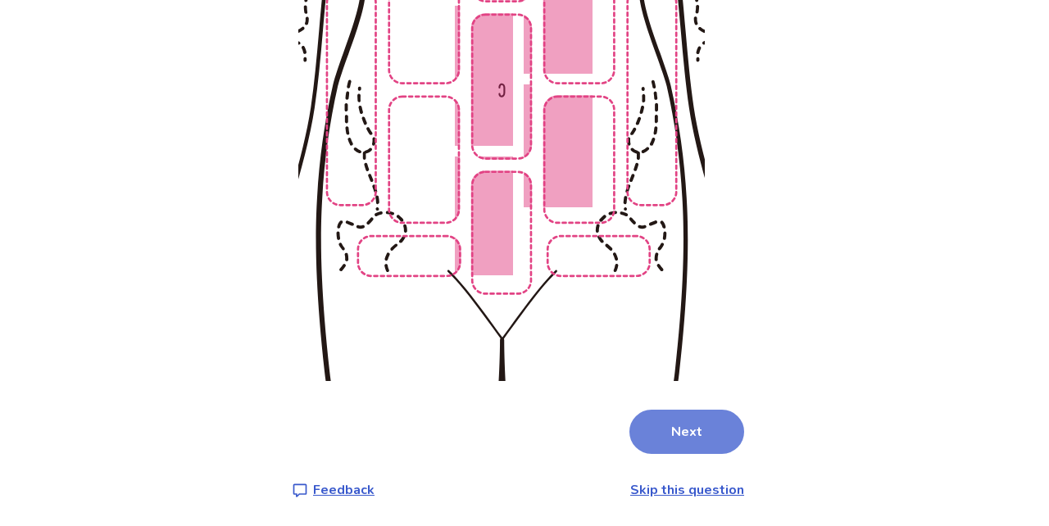
scroll to position [347, 0]
click at [595, 253] on img at bounding box center [500, 106] width 837 height 567
click at [658, 424] on button "Next" at bounding box center [686, 432] width 115 height 44
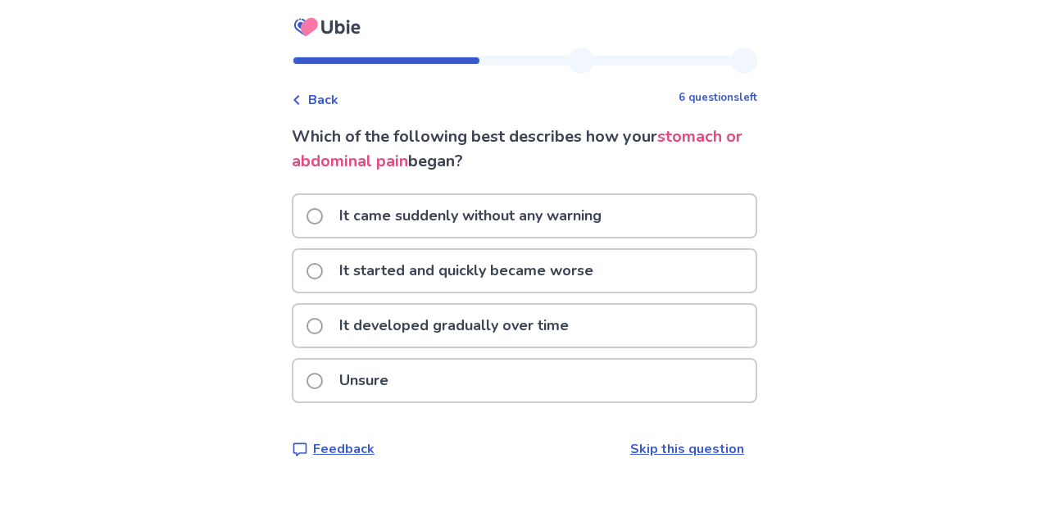
click at [554, 270] on p "It started and quickly became worse" at bounding box center [466, 271] width 274 height 42
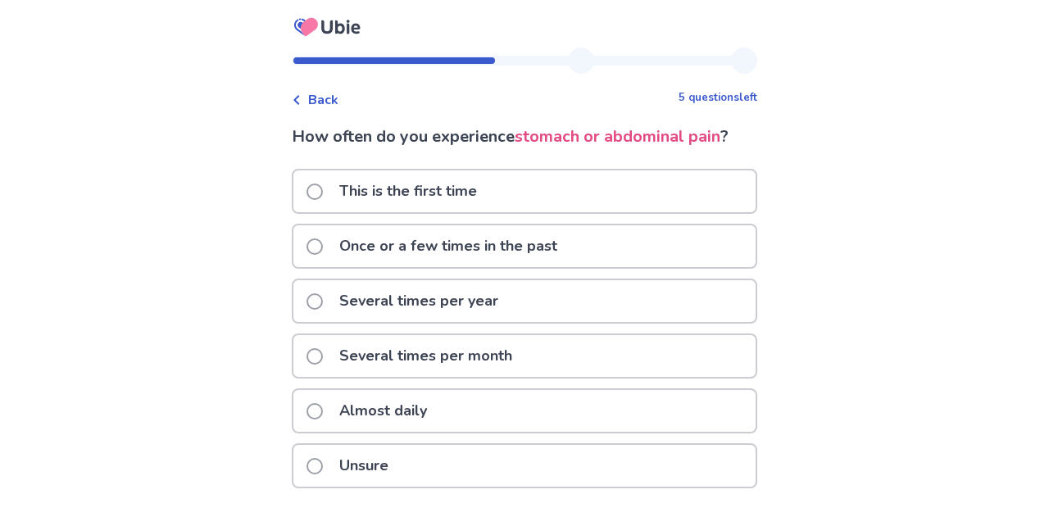
click at [411, 413] on p "Almost daily" at bounding box center [382, 411] width 107 height 42
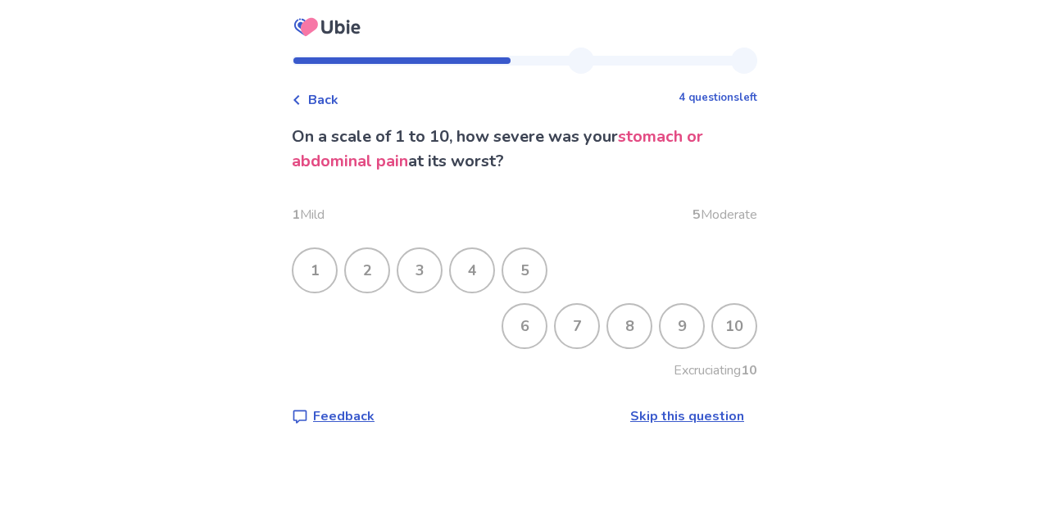
click at [628, 326] on div "8" at bounding box center [629, 326] width 43 height 43
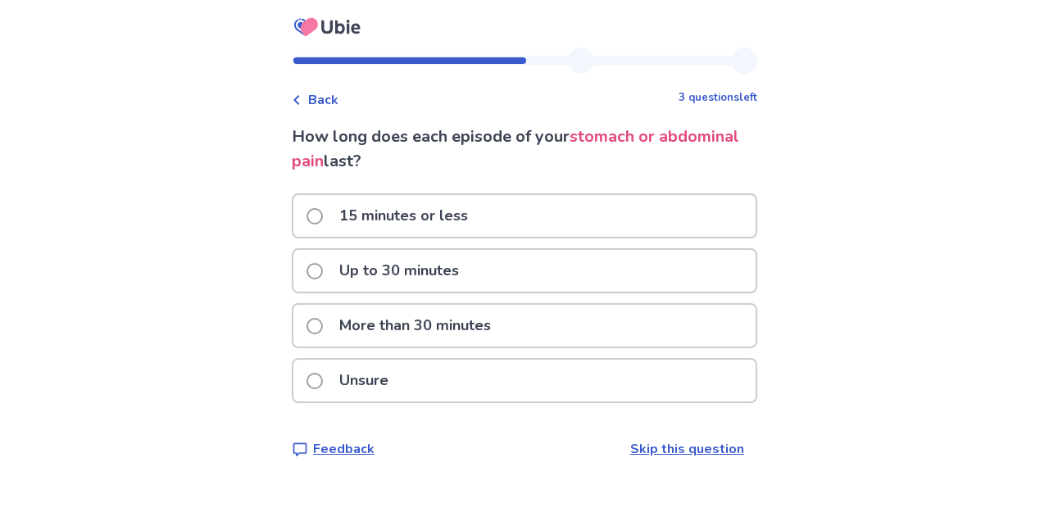
click at [475, 327] on p "More than 30 minutes" at bounding box center [414, 326] width 171 height 42
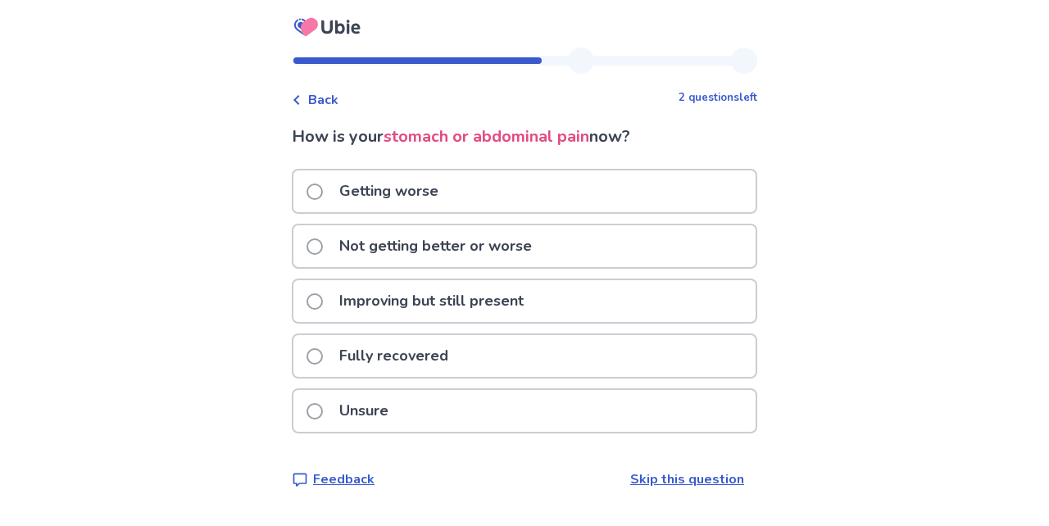
click at [457, 252] on p "Not getting better or worse" at bounding box center [435, 246] width 212 height 42
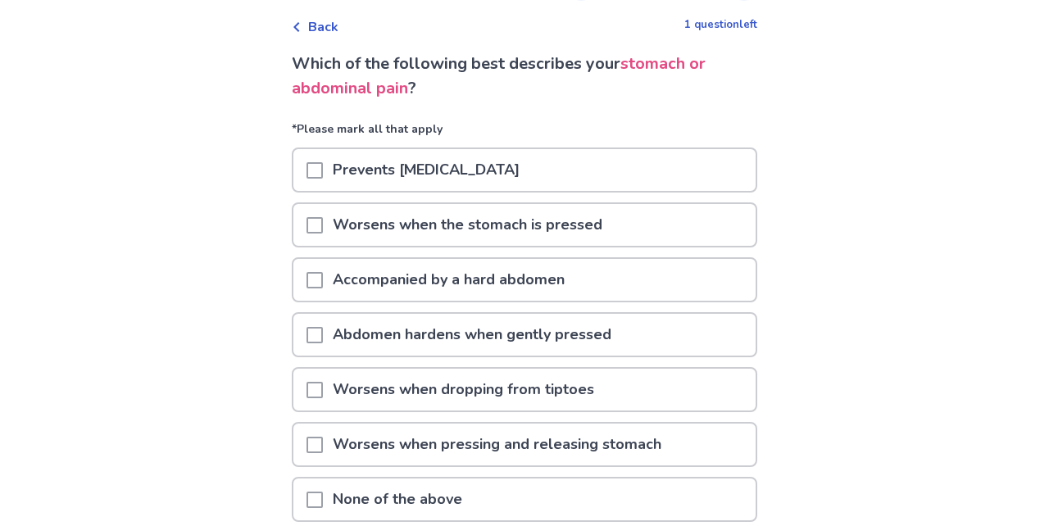
scroll to position [74, 0]
click at [469, 269] on p "Accompanied by a hard abdomen" at bounding box center [449, 279] width 252 height 42
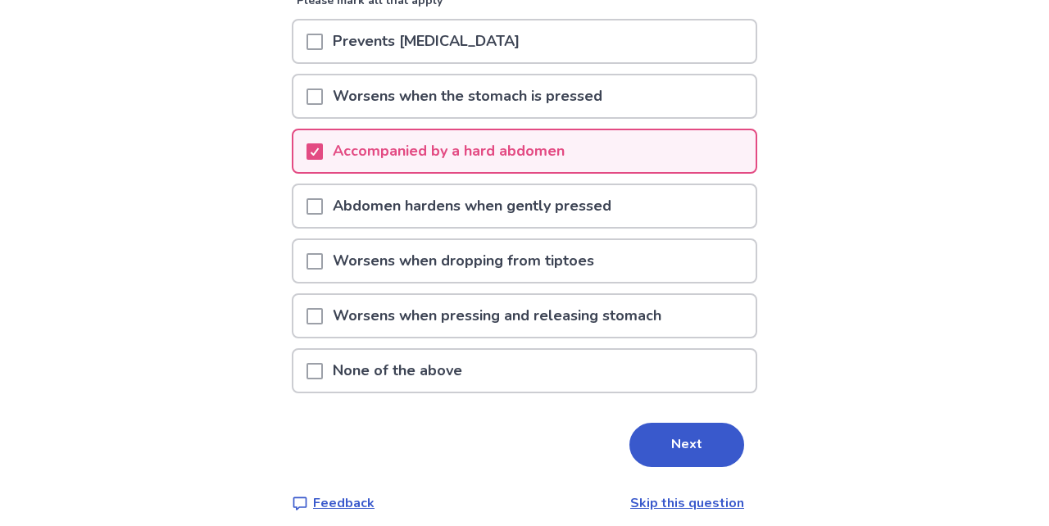
scroll to position [206, 0]
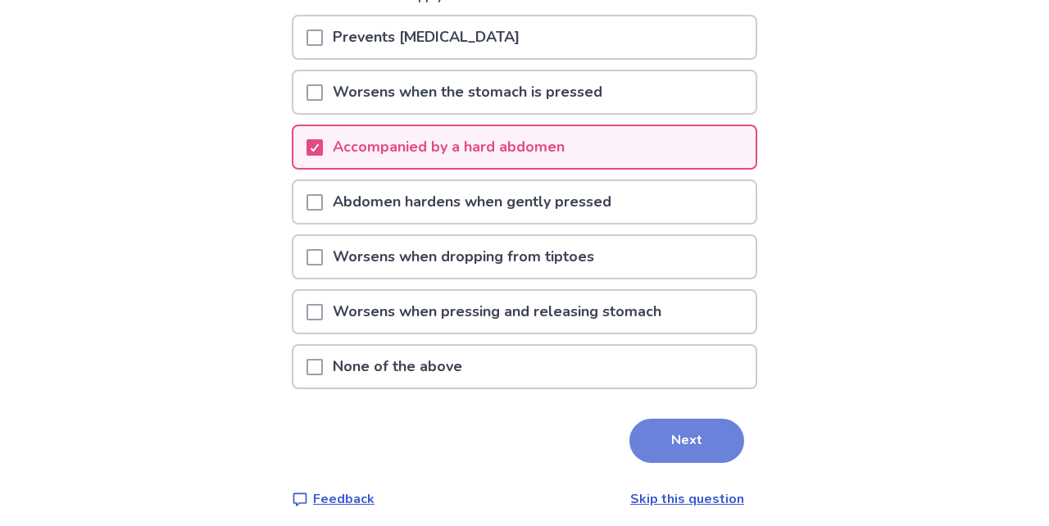
click at [637, 431] on button "Next" at bounding box center [686, 441] width 115 height 44
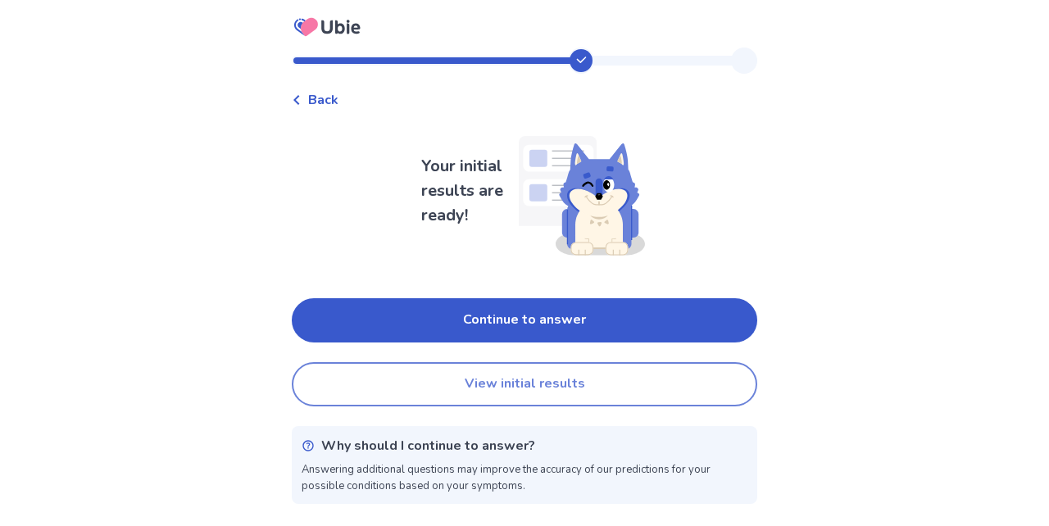
click at [578, 374] on button "View initial results" at bounding box center [524, 384] width 465 height 44
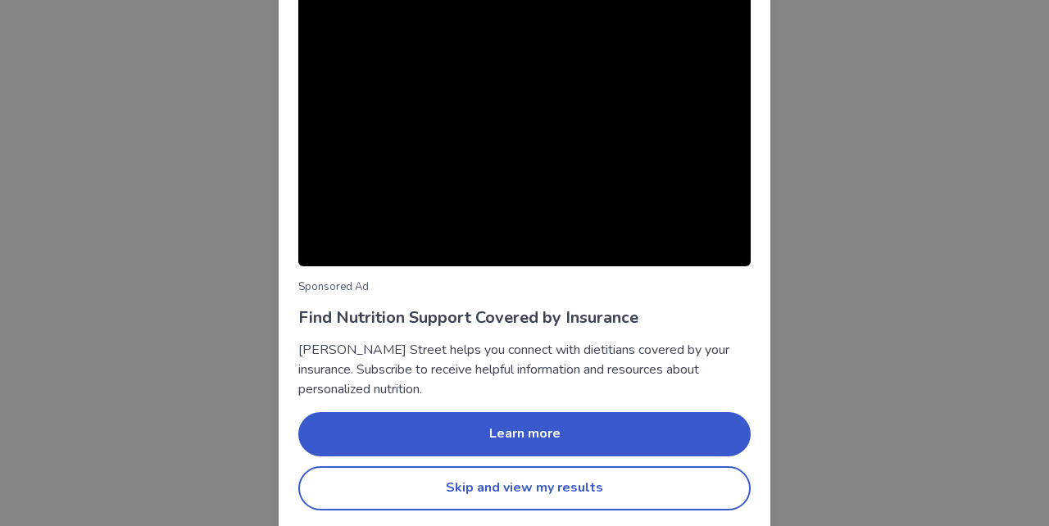
scroll to position [155, 0]
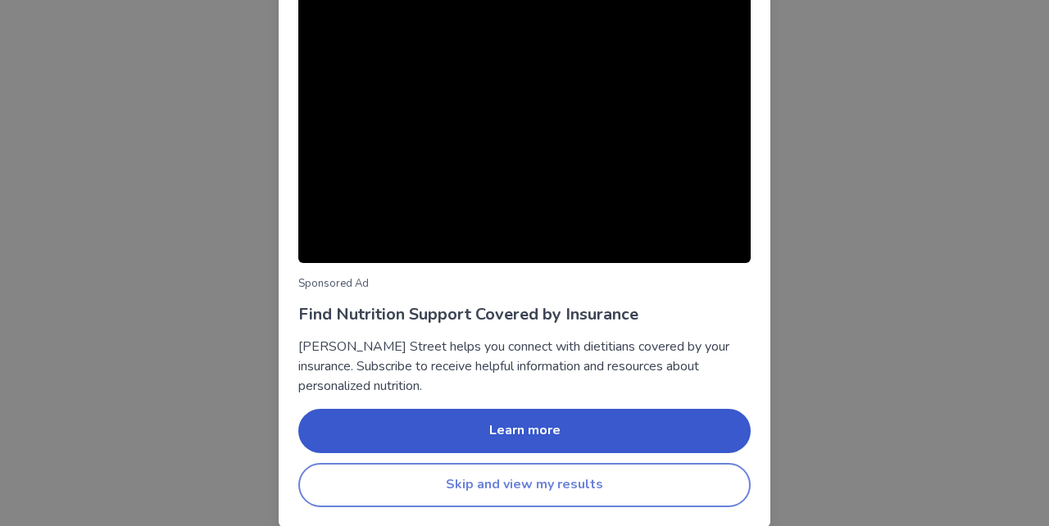
click at [542, 492] on button "Skip and view my results" at bounding box center [524, 485] width 452 height 44
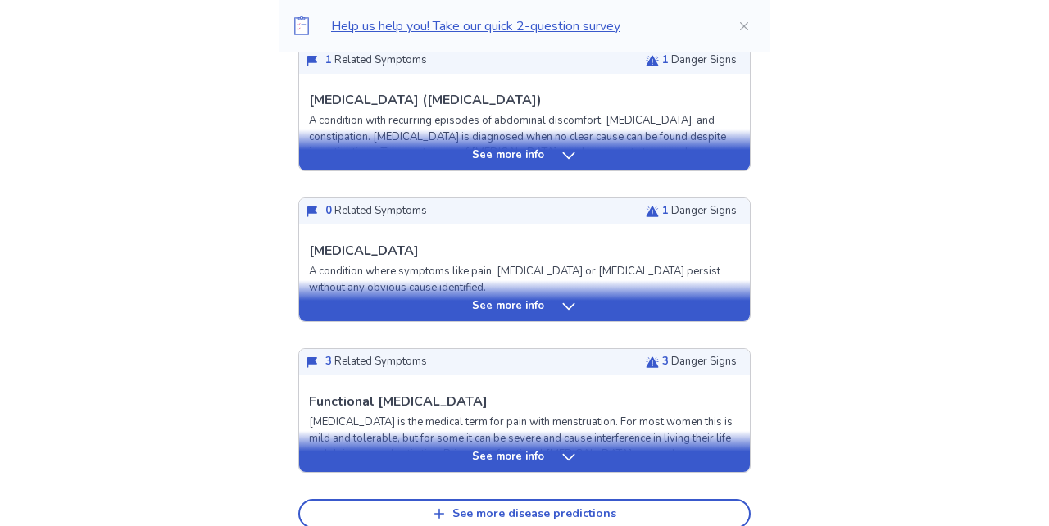
scroll to position [650, 0]
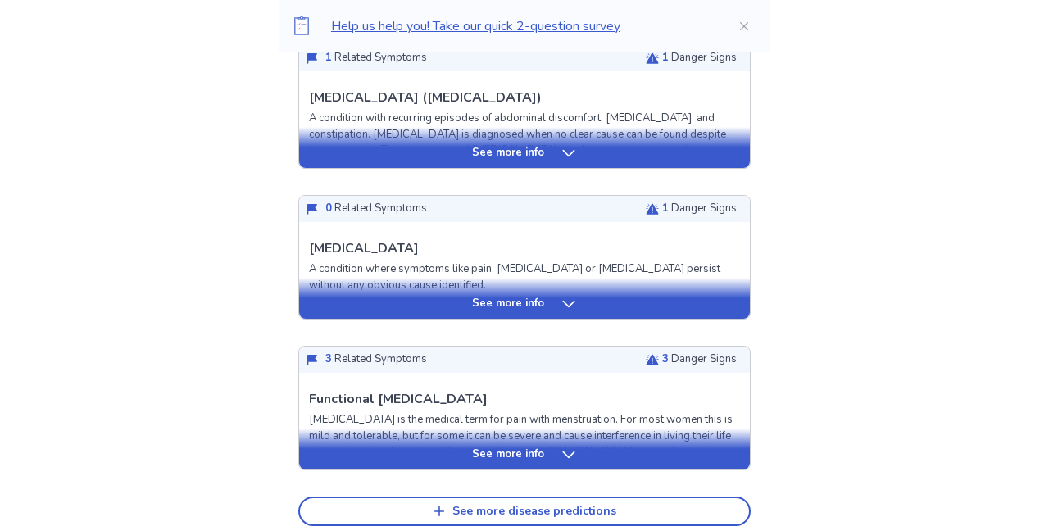
click at [502, 278] on div "See more info" at bounding box center [524, 298] width 451 height 41
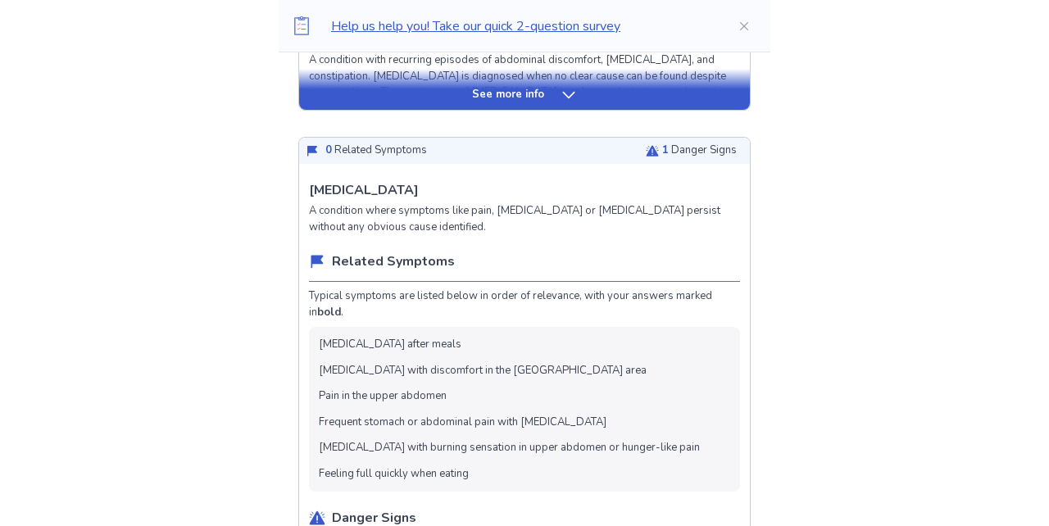
scroll to position [709, 0]
drag, startPoint x: 316, startPoint y: 169, endPoint x: 456, endPoint y: 165, distance: 139.4
click at [360, 179] on p "[MEDICAL_DATA]" at bounding box center [364, 189] width 110 height 20
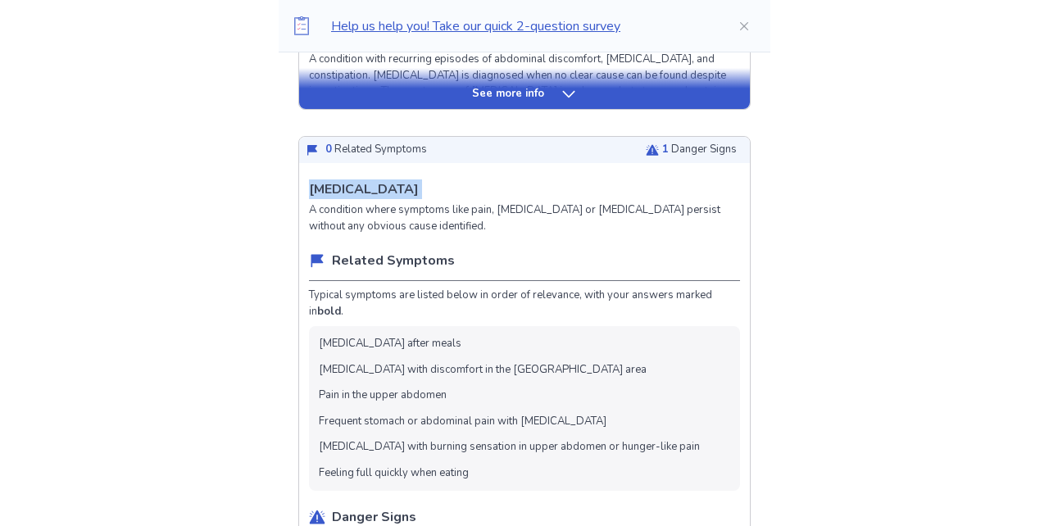
click at [360, 179] on p "[MEDICAL_DATA]" at bounding box center [364, 189] width 110 height 20
copy p "[MEDICAL_DATA]"
